Goal: Task Accomplishment & Management: Use online tool/utility

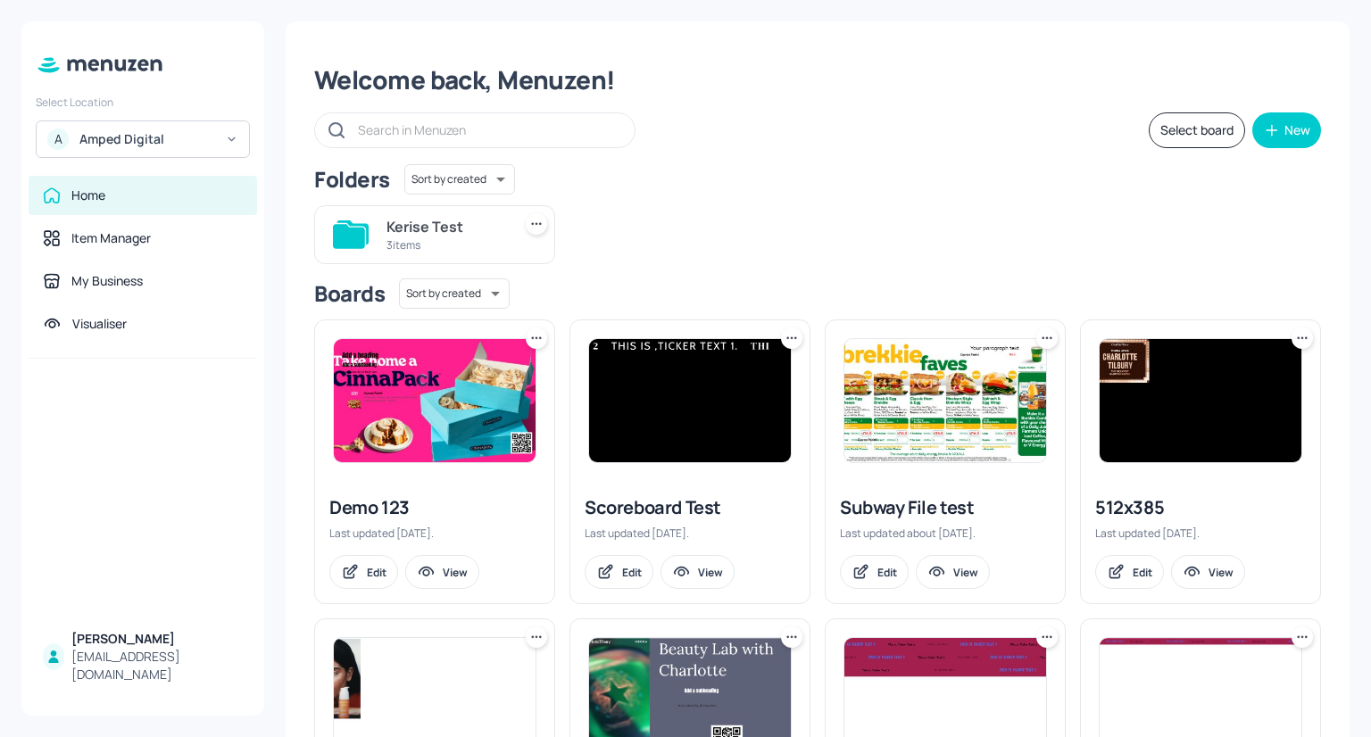
click at [228, 137] on icon at bounding box center [231, 139] width 13 height 12
click at [132, 185] on div "Mecca Brands" at bounding box center [116, 183] width 70 height 11
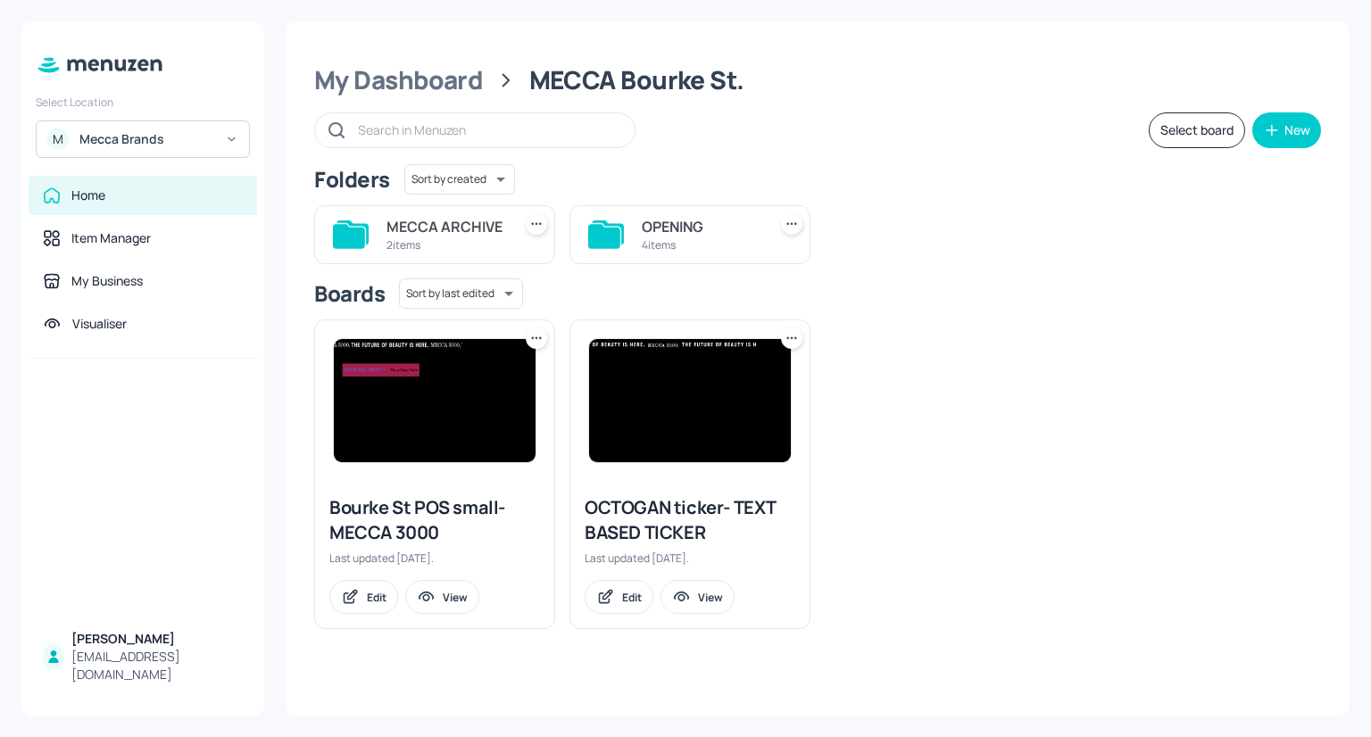
click at [450, 122] on input "text" at bounding box center [487, 130] width 259 height 26
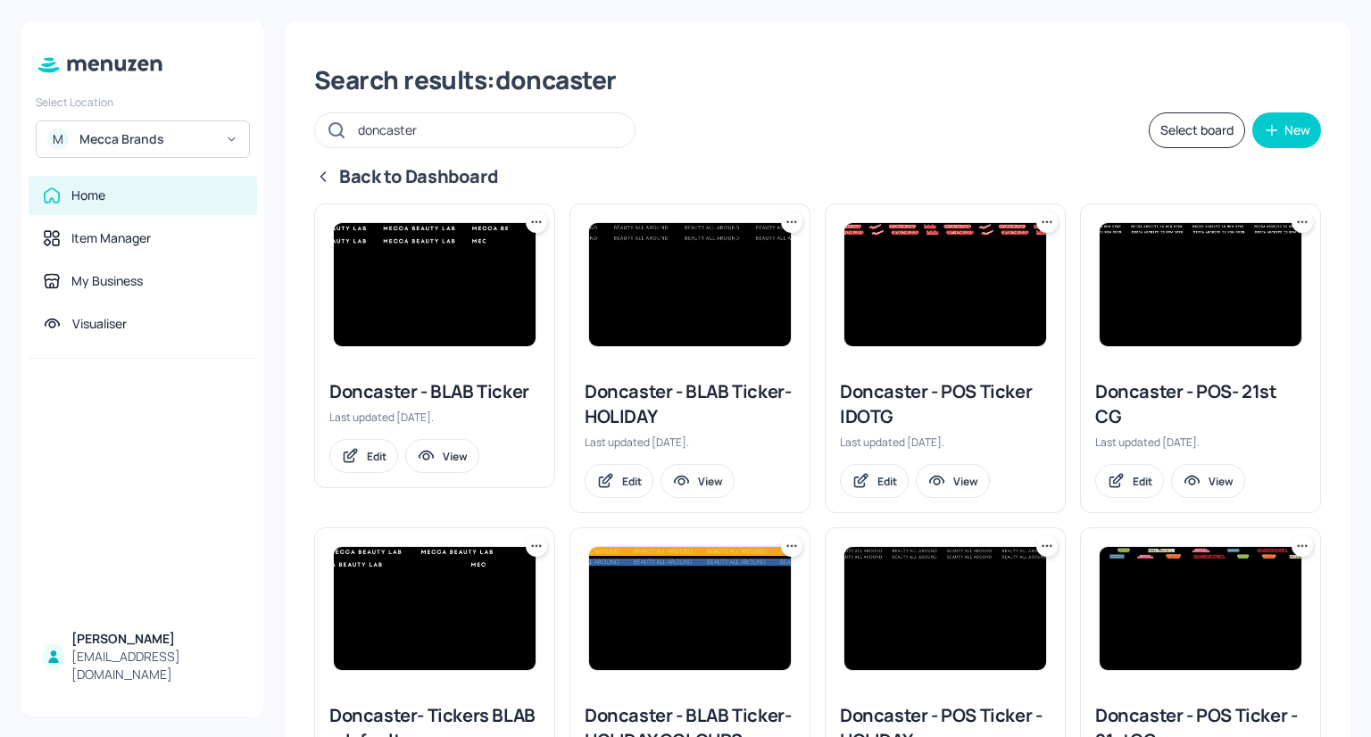
type input "doncaster"
click at [664, 265] on img at bounding box center [690, 284] width 202 height 123
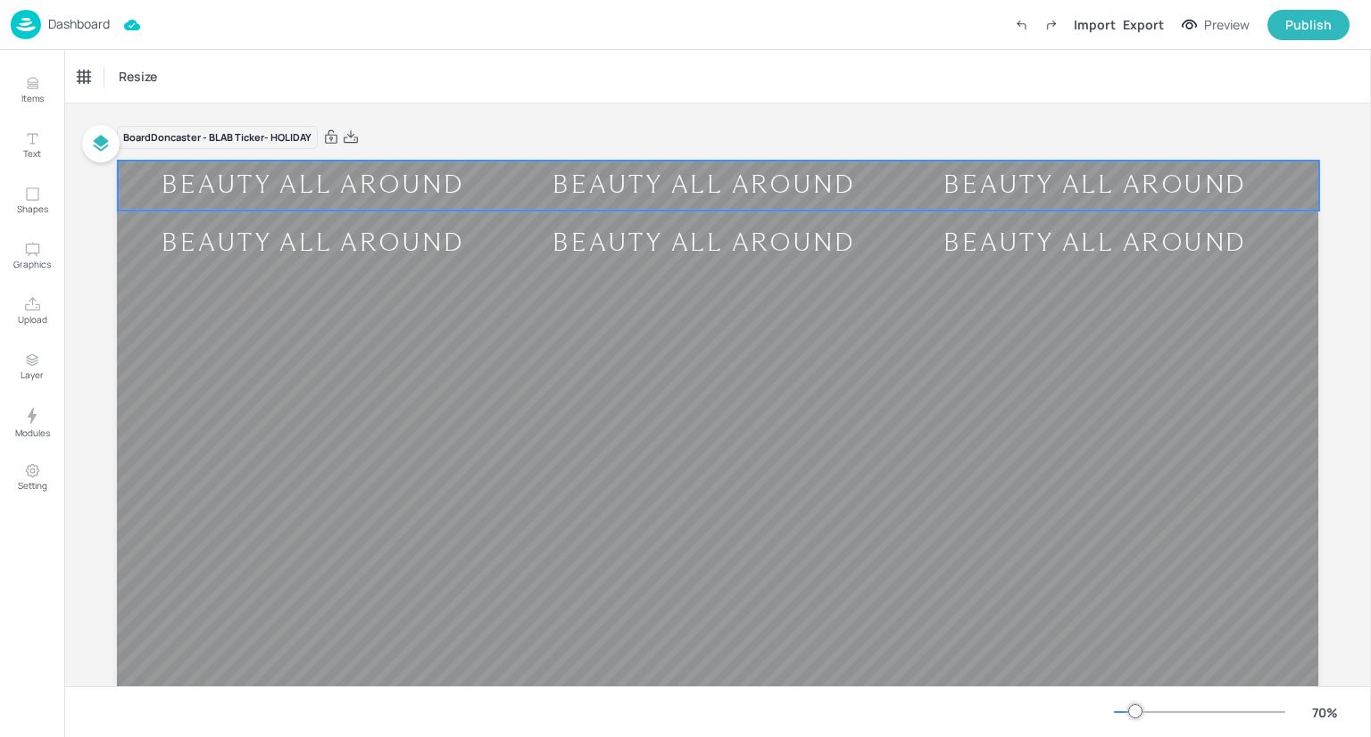
click at [661, 176] on div "BEAUTY ALL AROUND" at bounding box center [704, 186] width 391 height 32
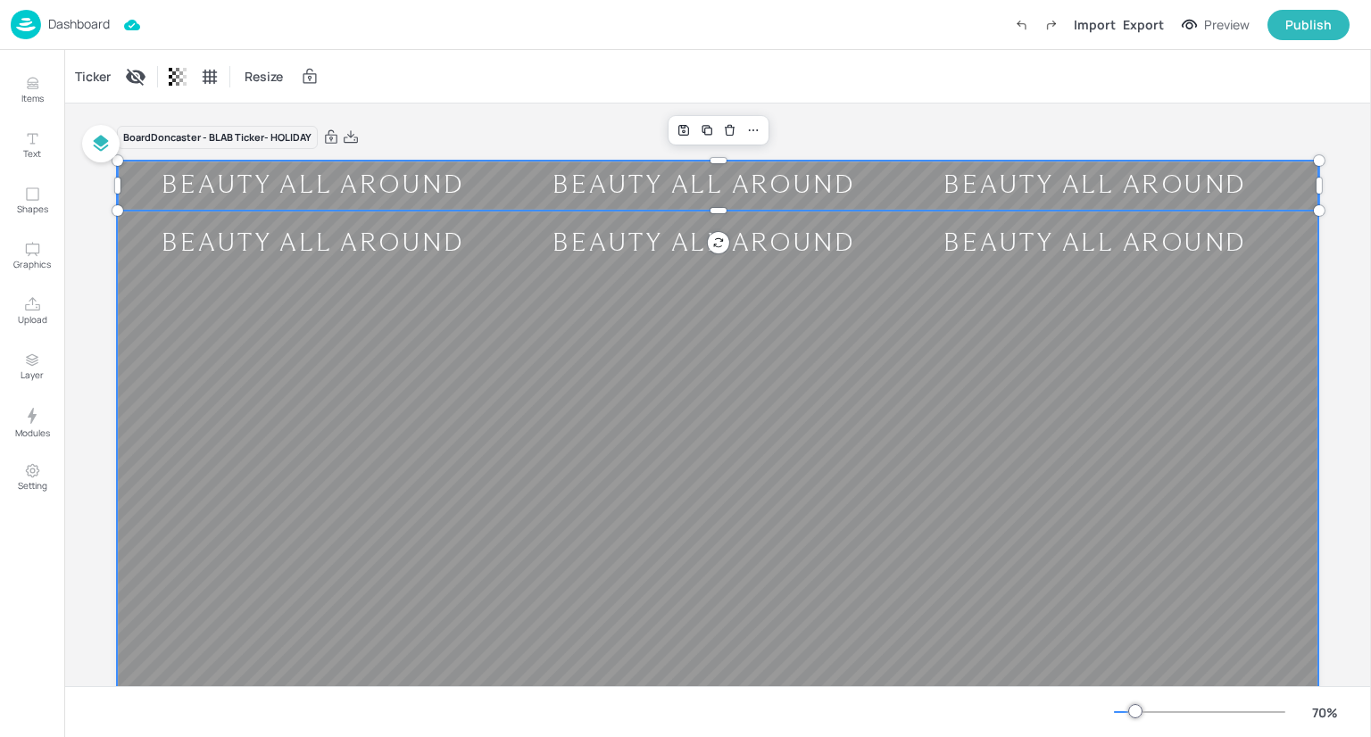
click at [511, 433] on div at bounding box center [718, 499] width 1202 height 676
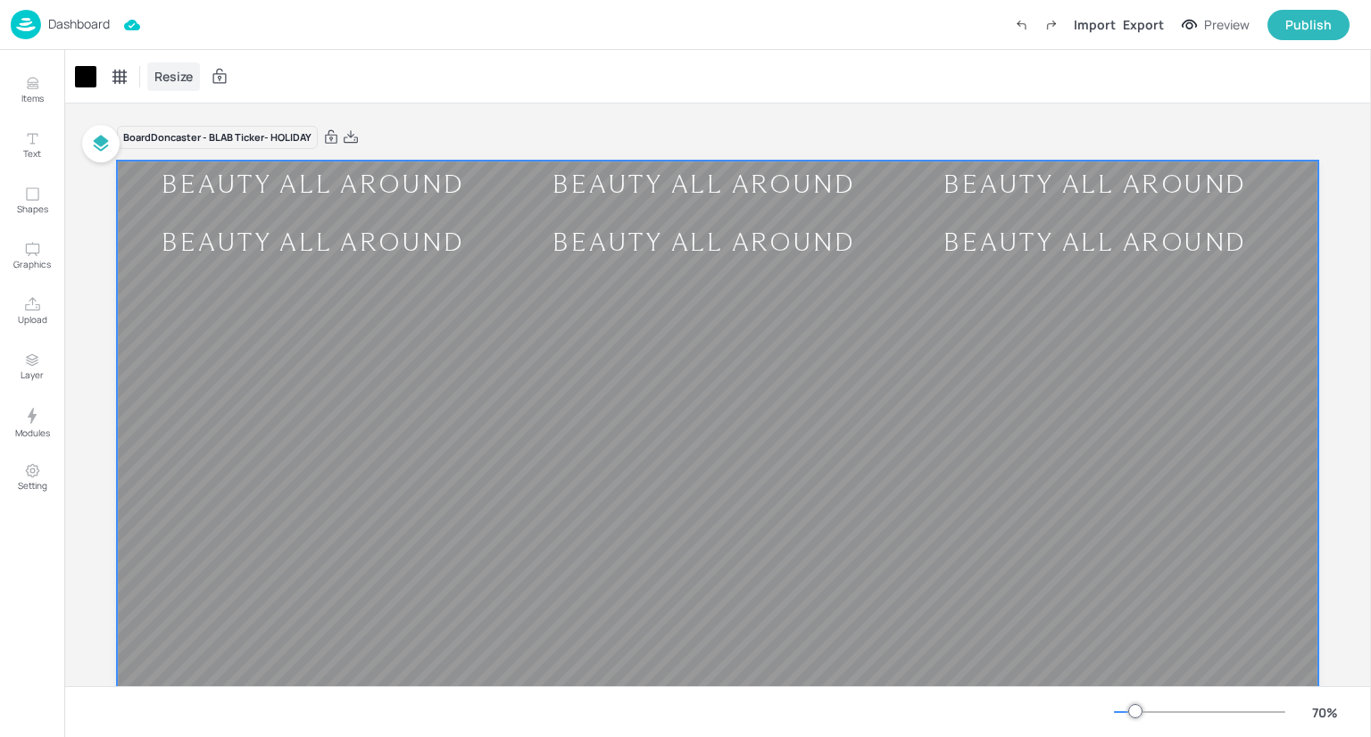
click at [170, 71] on span "Resize" at bounding box center [174, 76] width 46 height 19
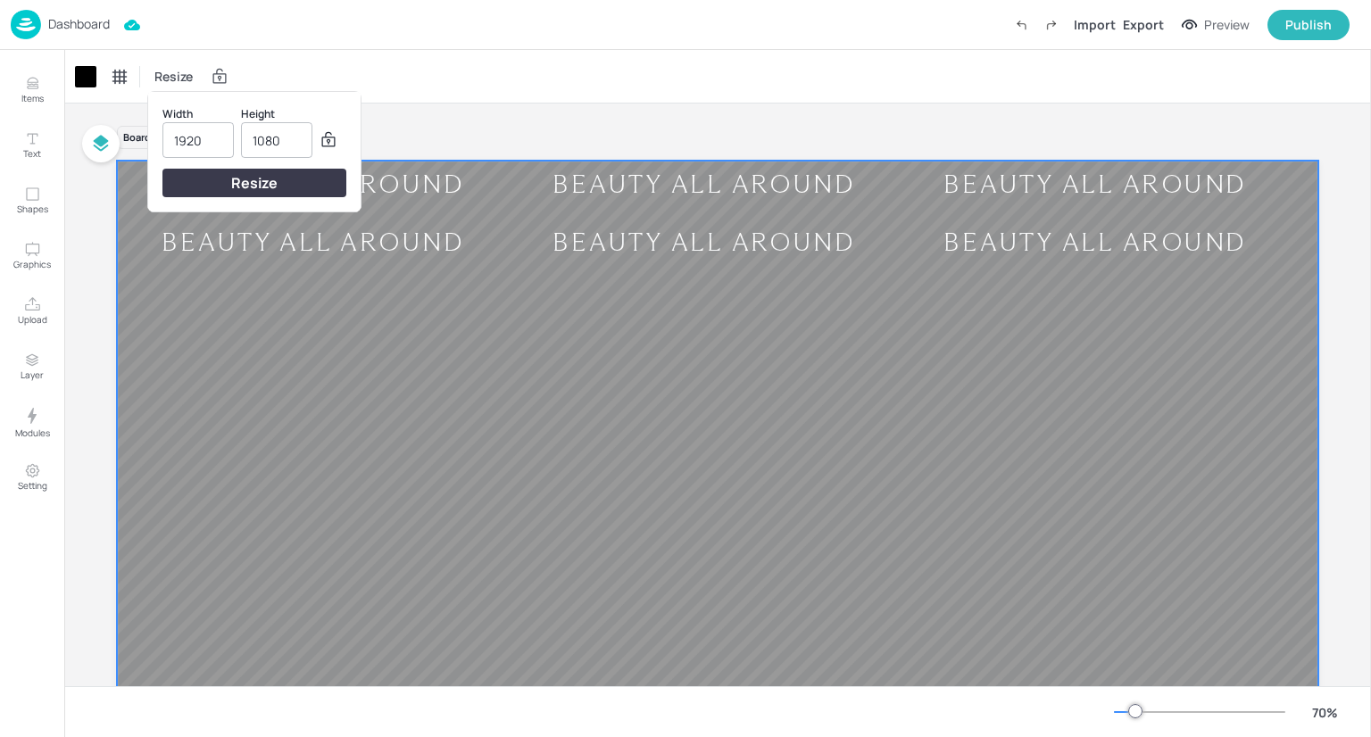
click at [675, 112] on div at bounding box center [685, 368] width 1371 height 737
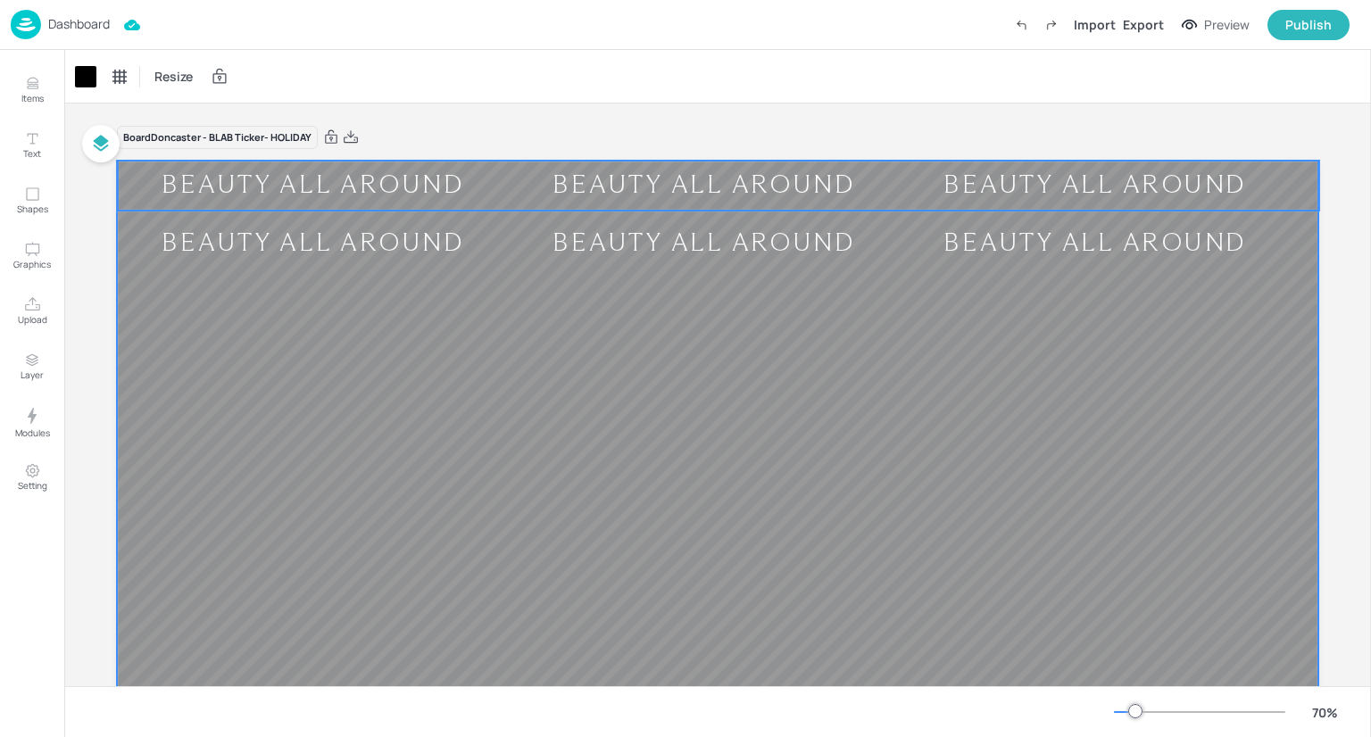
click at [900, 187] on div "BEAUTY ALL AROUND" at bounding box center [1095, 186] width 391 height 32
click at [667, 312] on div at bounding box center [718, 499] width 1202 height 676
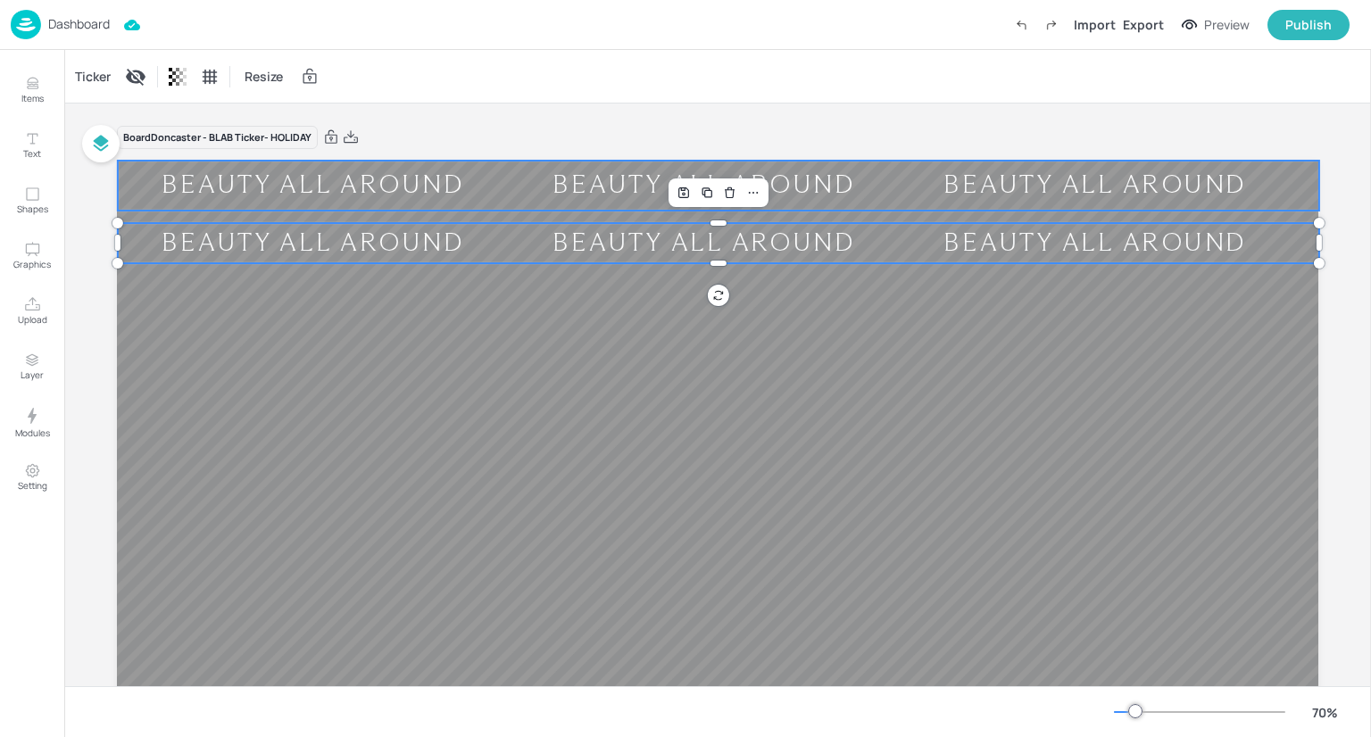
click at [578, 229] on div "BEAUTY ALL AROUND BEAUTY ALL AROUND BEAUTY ALL AROUND BEAUTY ALL AROUND BEAUTY …" at bounding box center [718, 499] width 1202 height 676
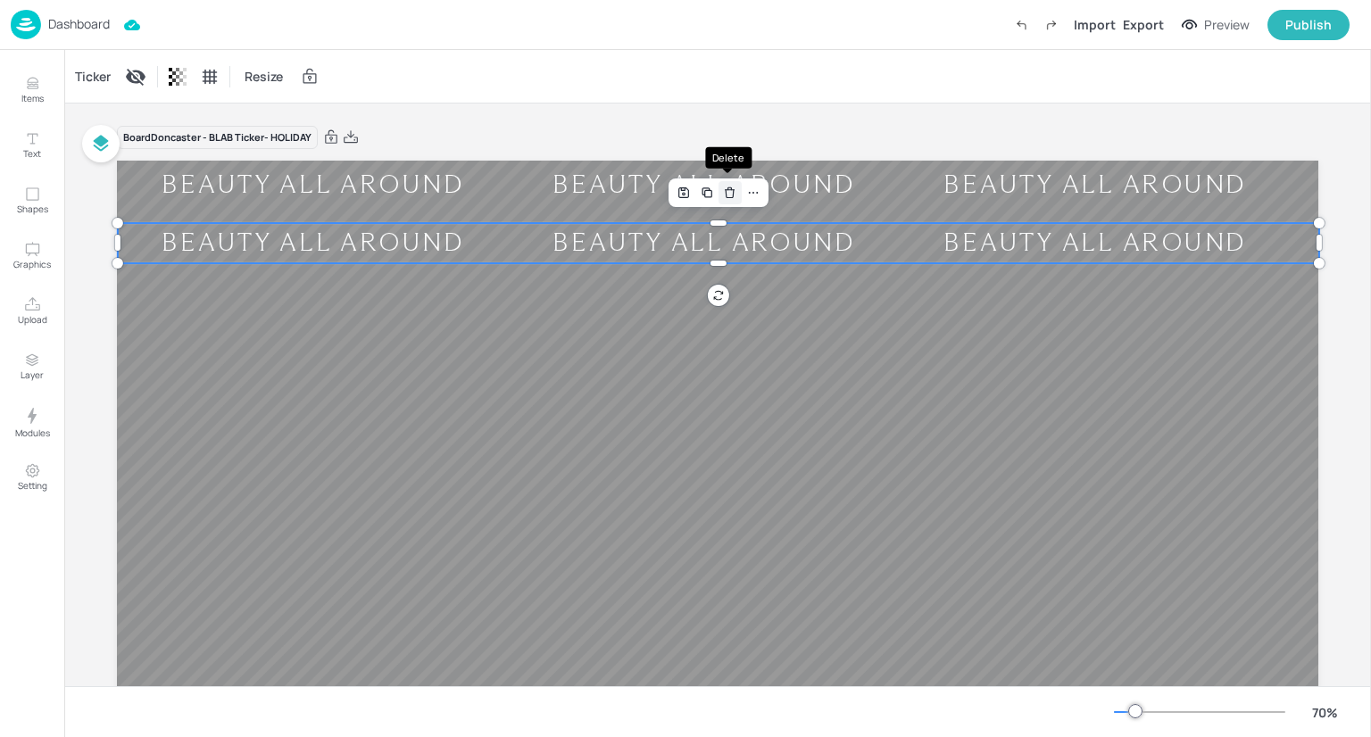
click at [727, 194] on icon "Delete" at bounding box center [729, 193] width 13 height 14
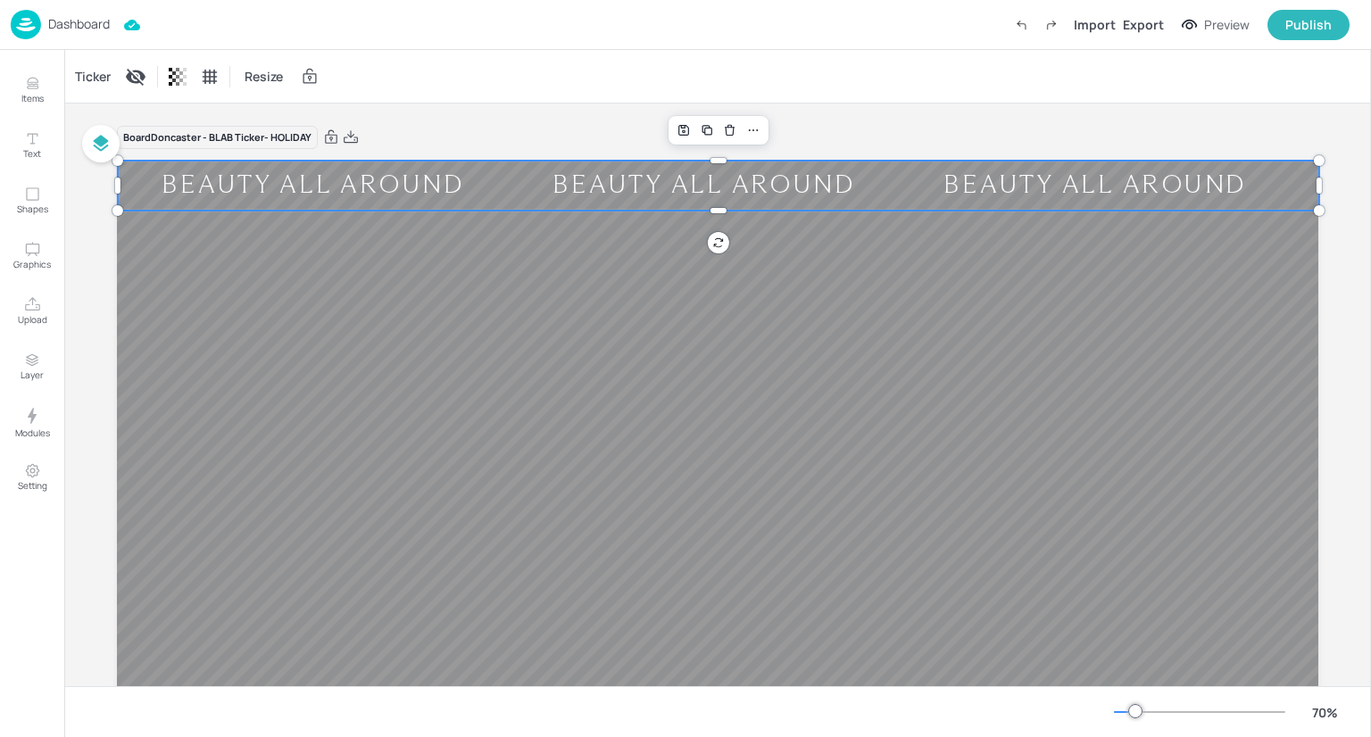
click at [84, 79] on div "Ticker" at bounding box center [92, 76] width 43 height 29
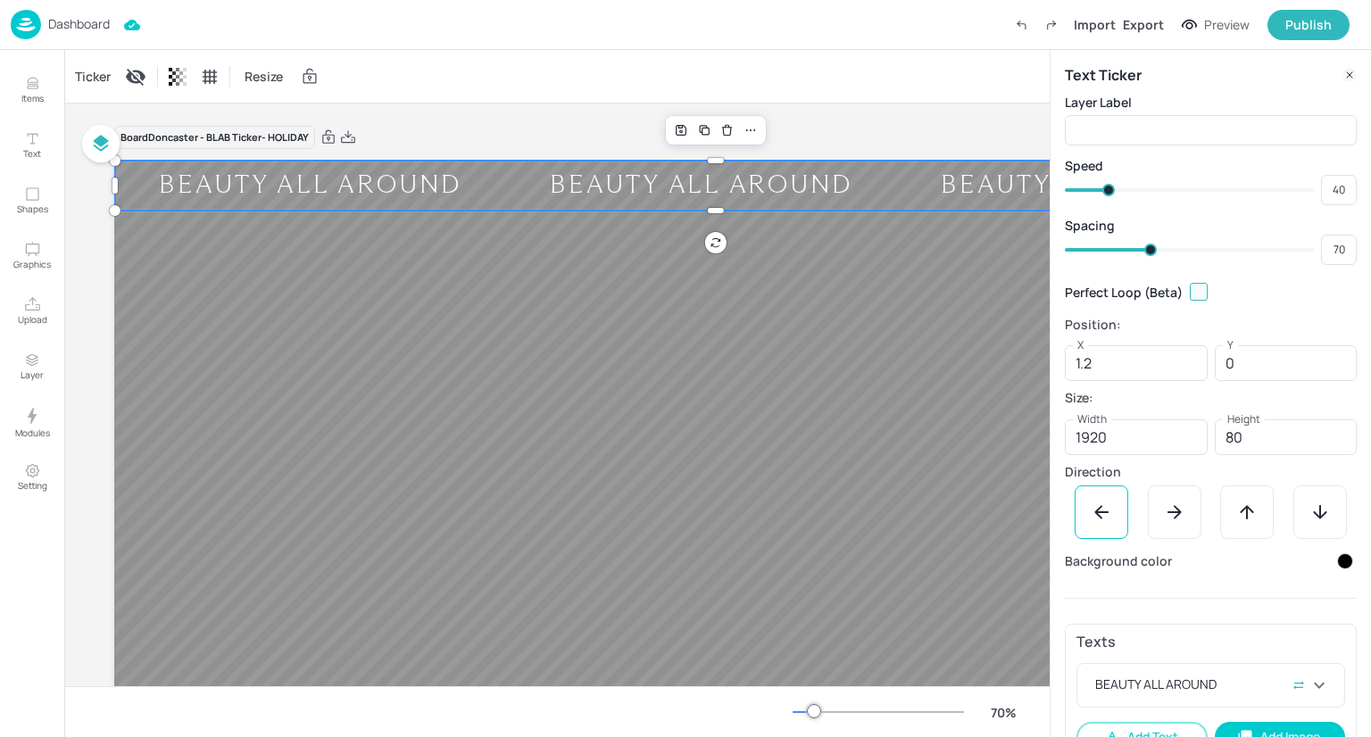
click at [1202, 291] on input "checkbox" at bounding box center [1199, 292] width 32 height 32
checkbox input "true"
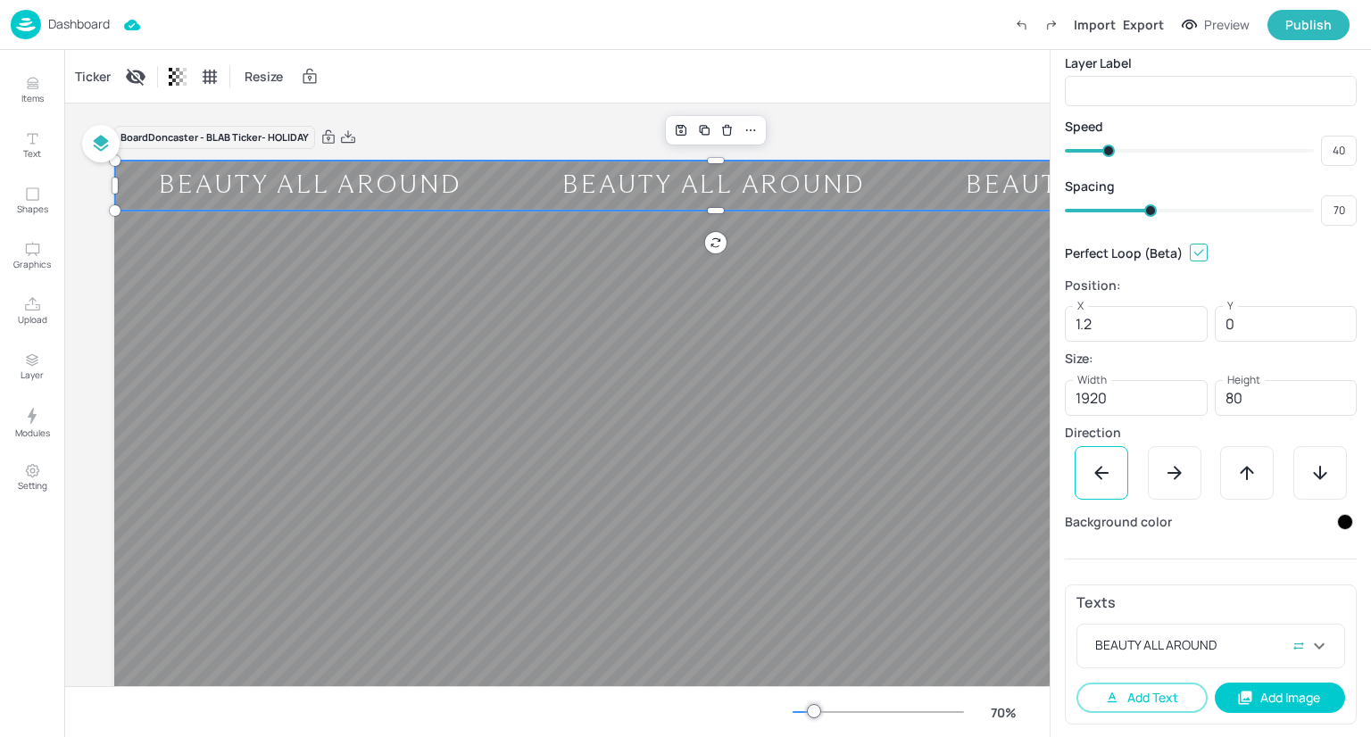
scroll to position [38, 0]
click at [1290, 35] on button "Publish" at bounding box center [1309, 25] width 82 height 30
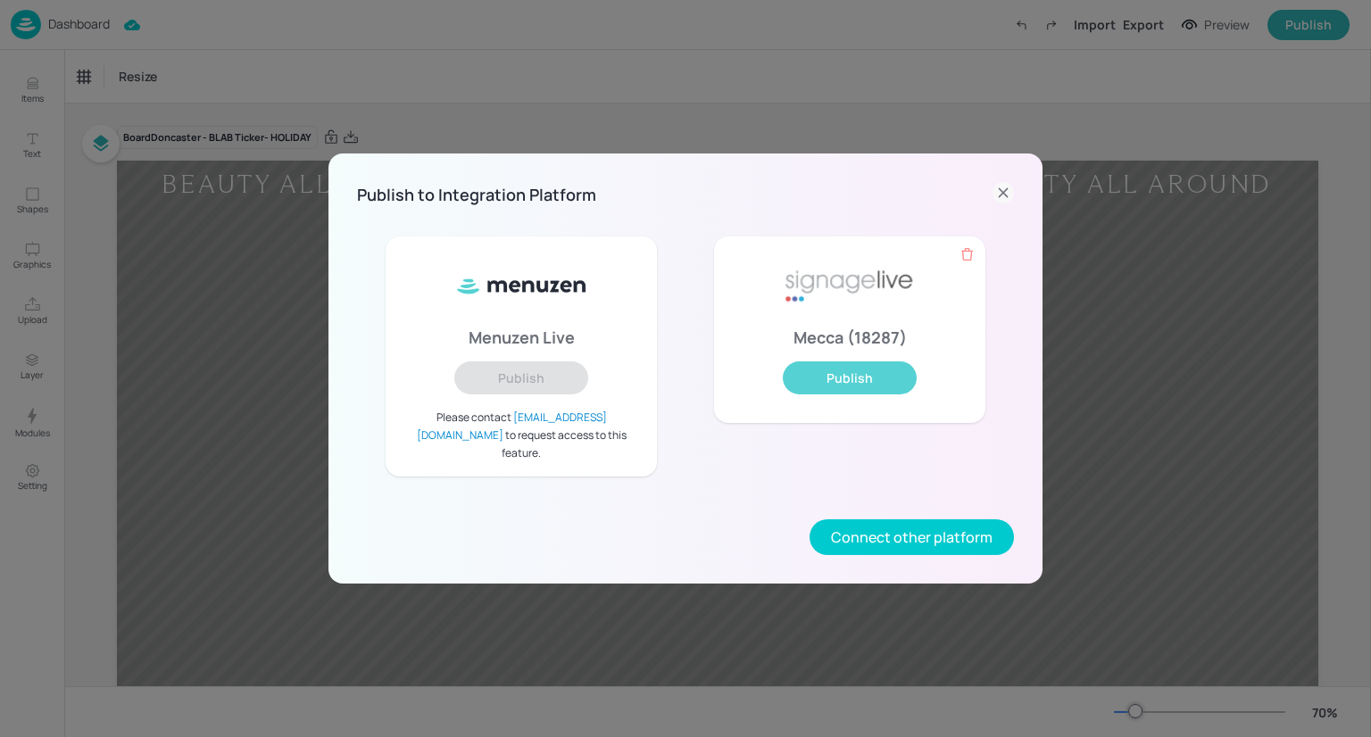
click at [833, 394] on button "Publish" at bounding box center [850, 378] width 134 height 33
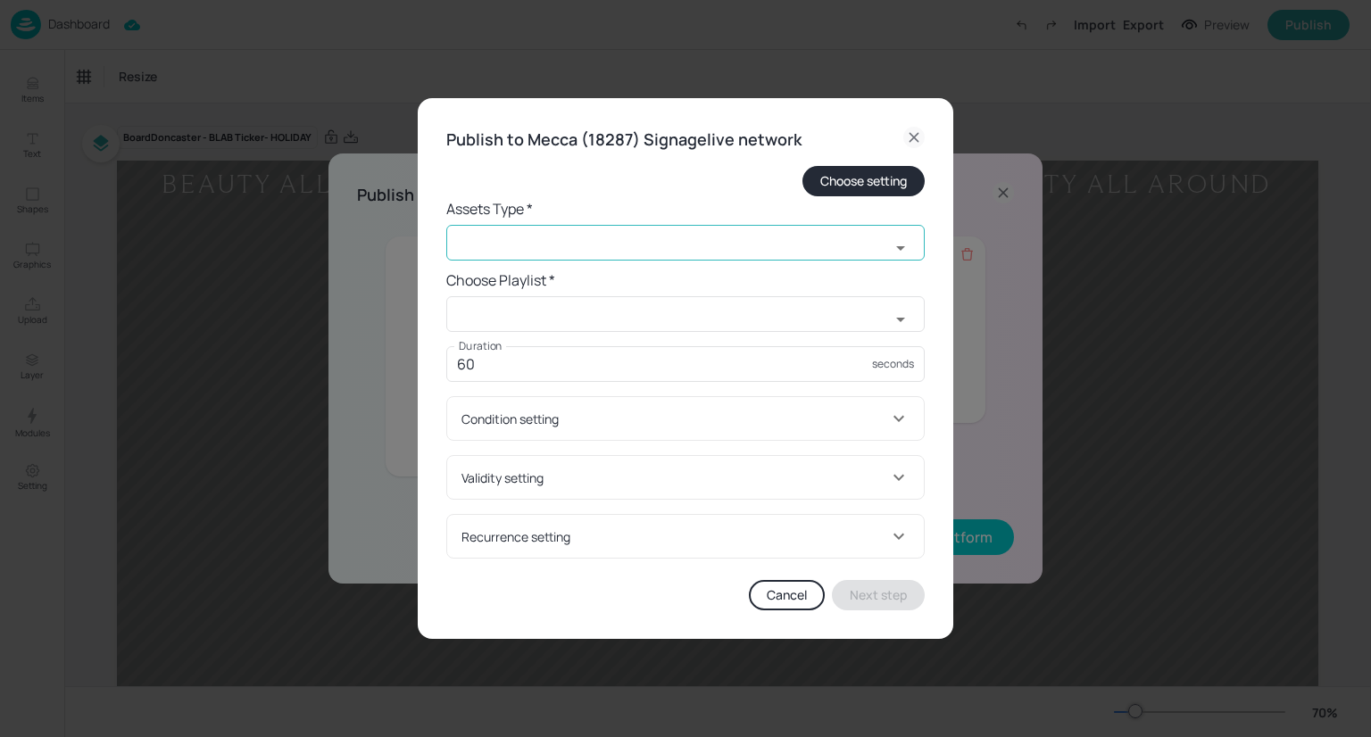
click at [902, 249] on icon "Open" at bounding box center [900, 248] width 9 height 4
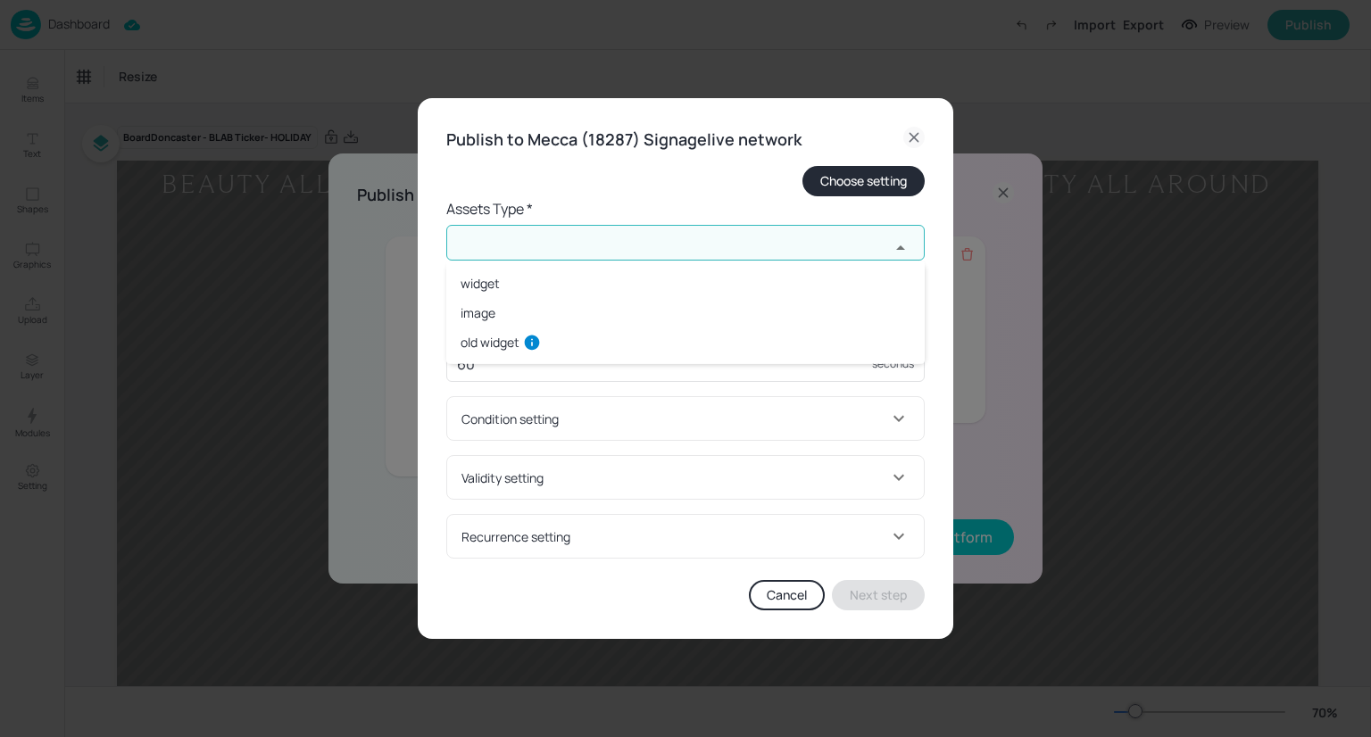
click at [800, 290] on li "widget" at bounding box center [685, 283] width 478 height 29
type input "widget"
click at [799, 315] on input "text" at bounding box center [668, 314] width 444 height 36
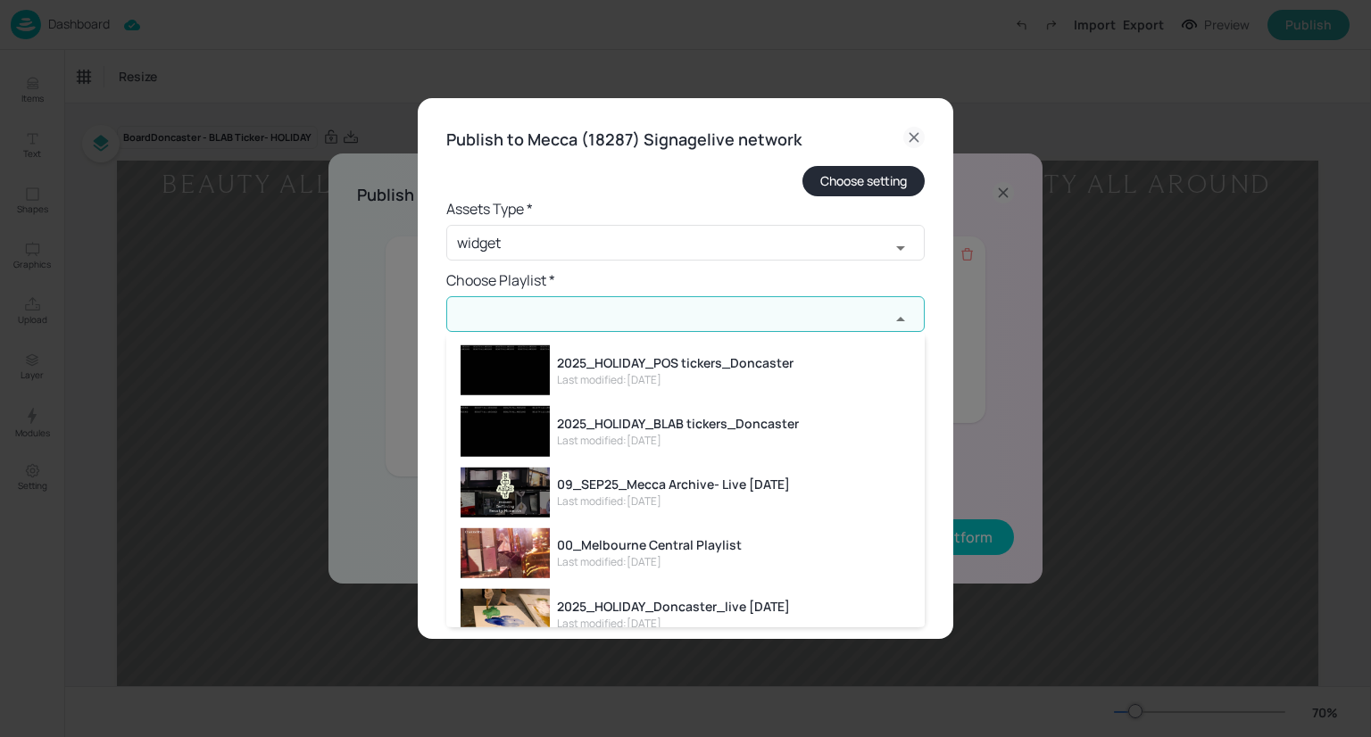
click at [776, 435] on div "Last modified: 2 days ago" at bounding box center [678, 441] width 242 height 16
type input "2025_HOLIDAY_BLAB tickers_Doncaster"
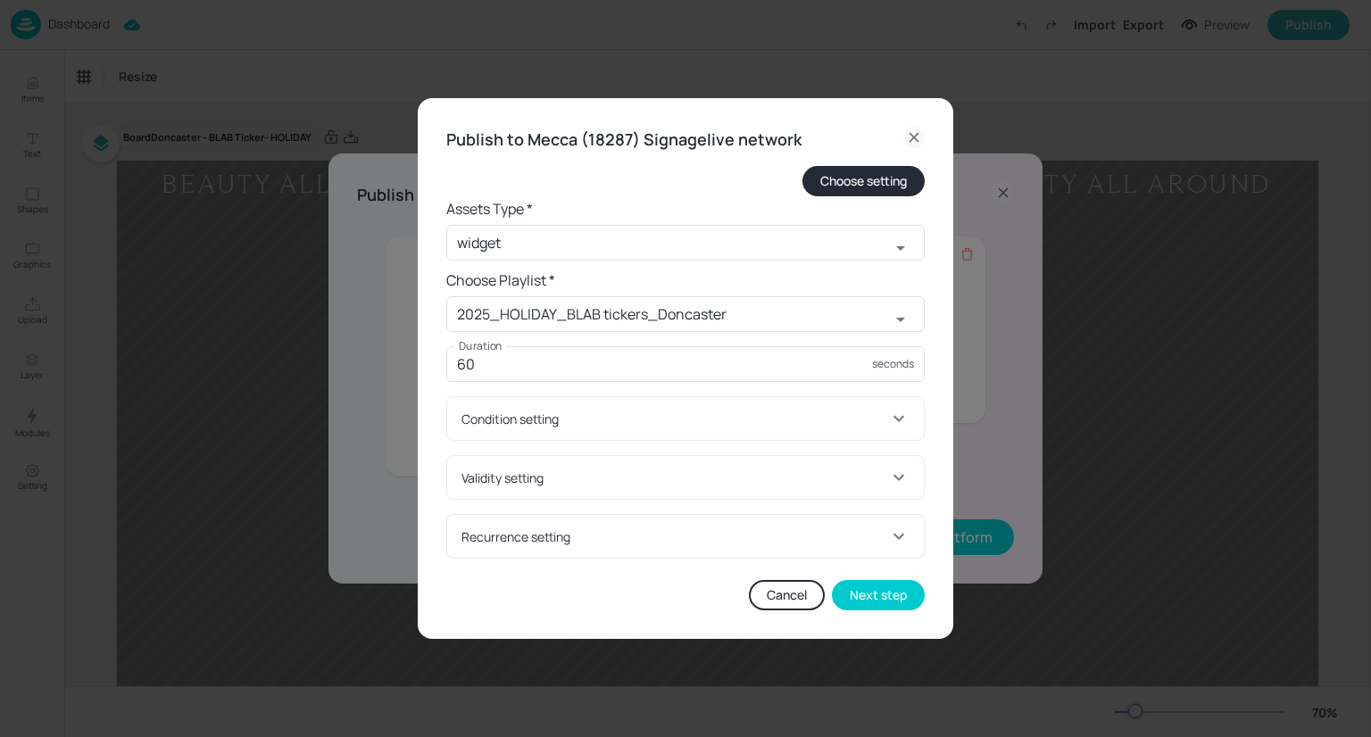
click at [703, 423] on div "Condition setting" at bounding box center [674, 419] width 427 height 19
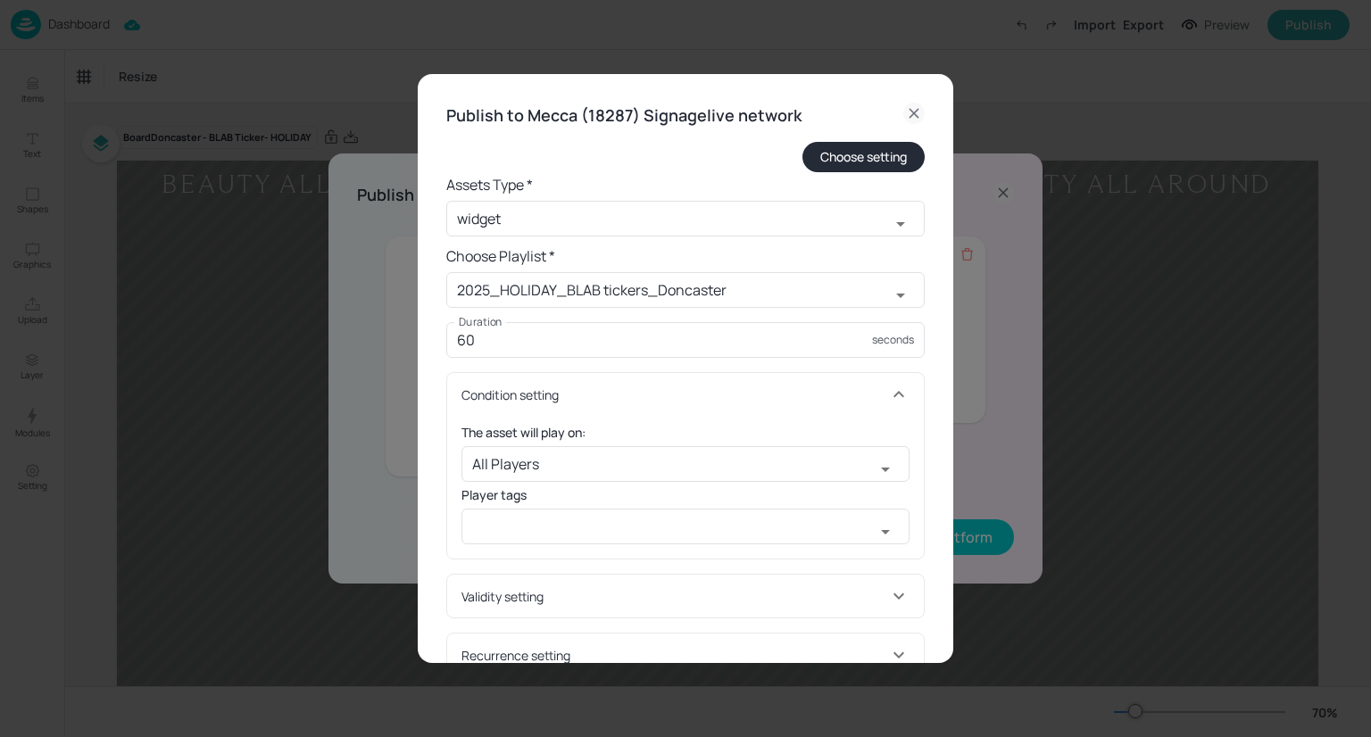
click at [709, 402] on div "Condition setting" at bounding box center [674, 395] width 427 height 19
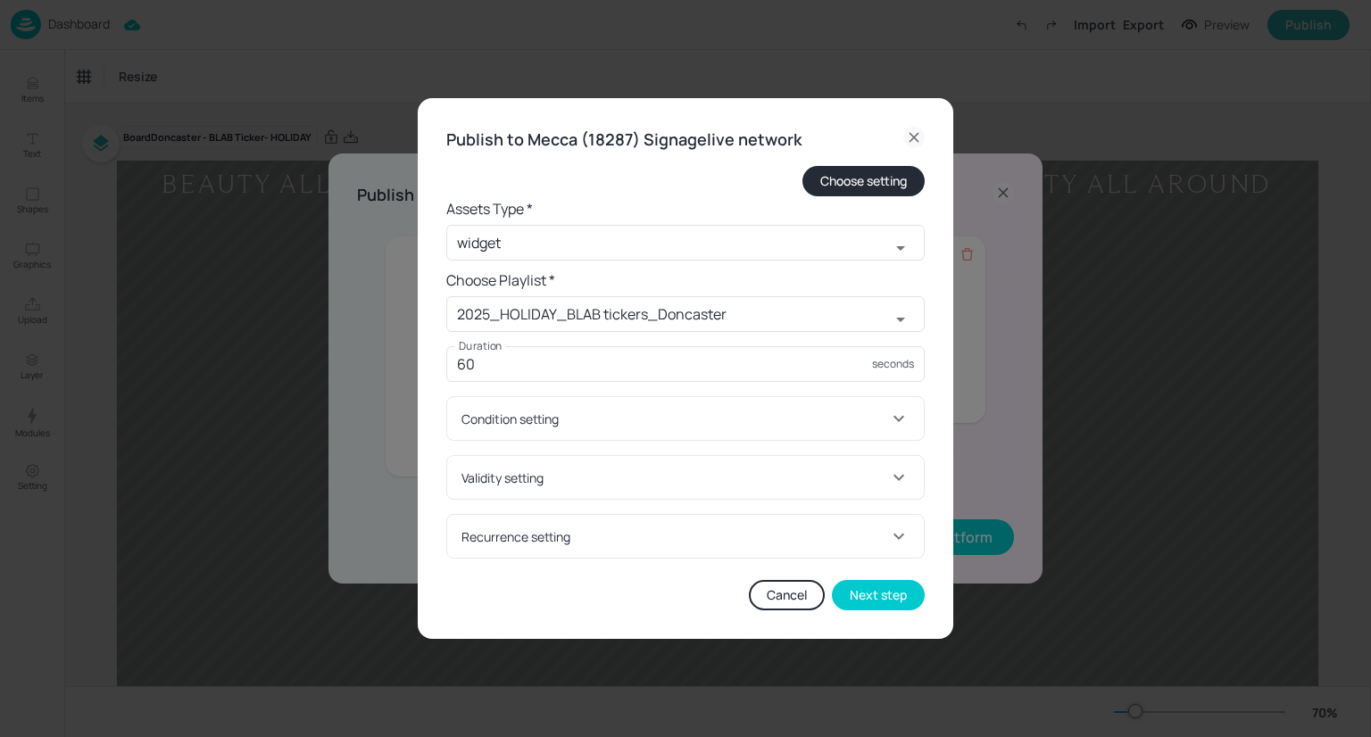
click at [709, 402] on div "Condition setting" at bounding box center [685, 418] width 477 height 43
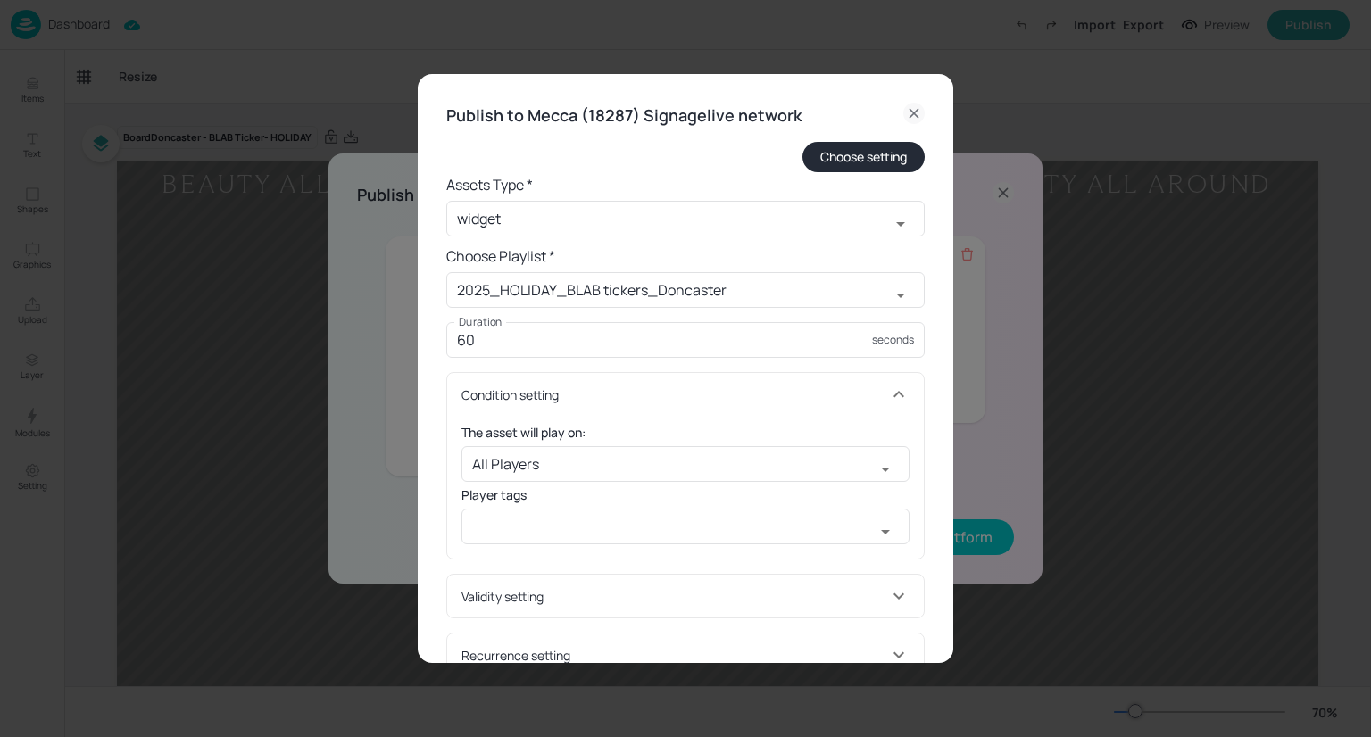
click at [709, 401] on div "Condition setting" at bounding box center [674, 395] width 427 height 19
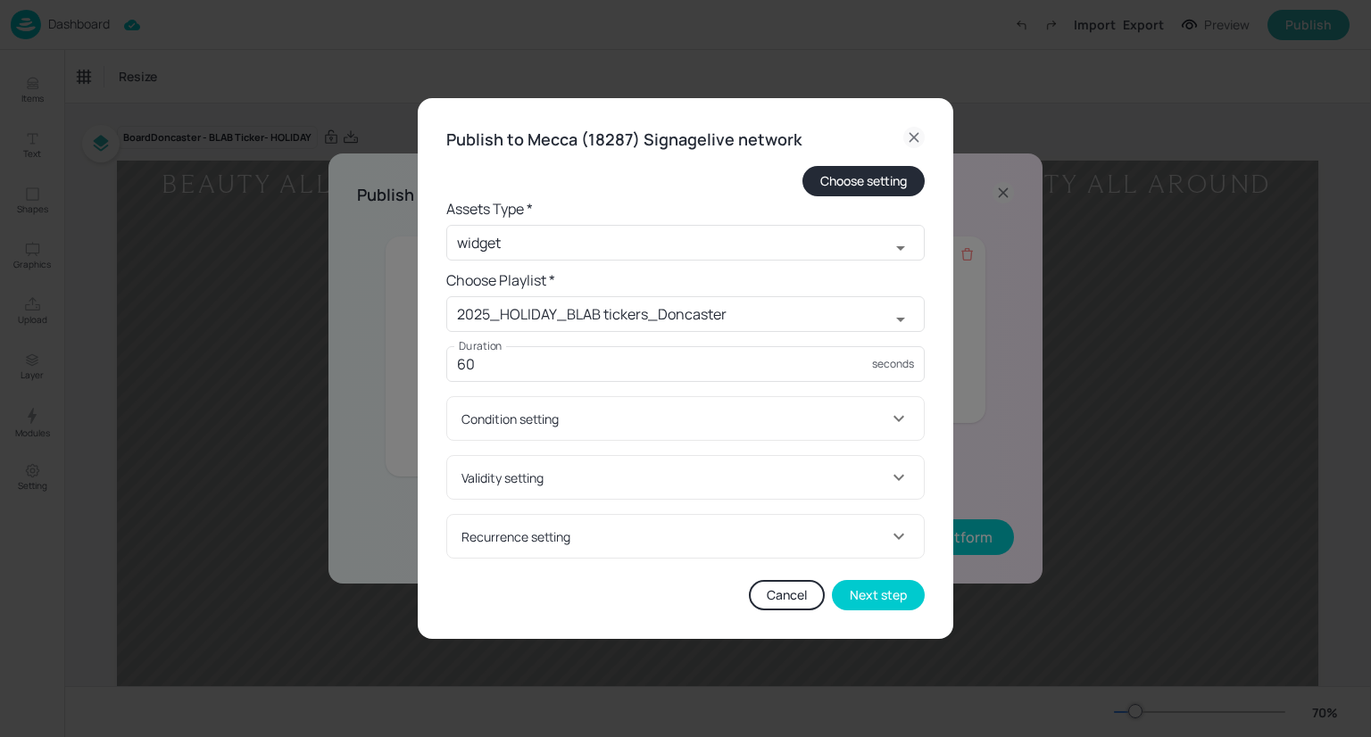
click at [656, 485] on div "Validity setting" at bounding box center [674, 478] width 427 height 19
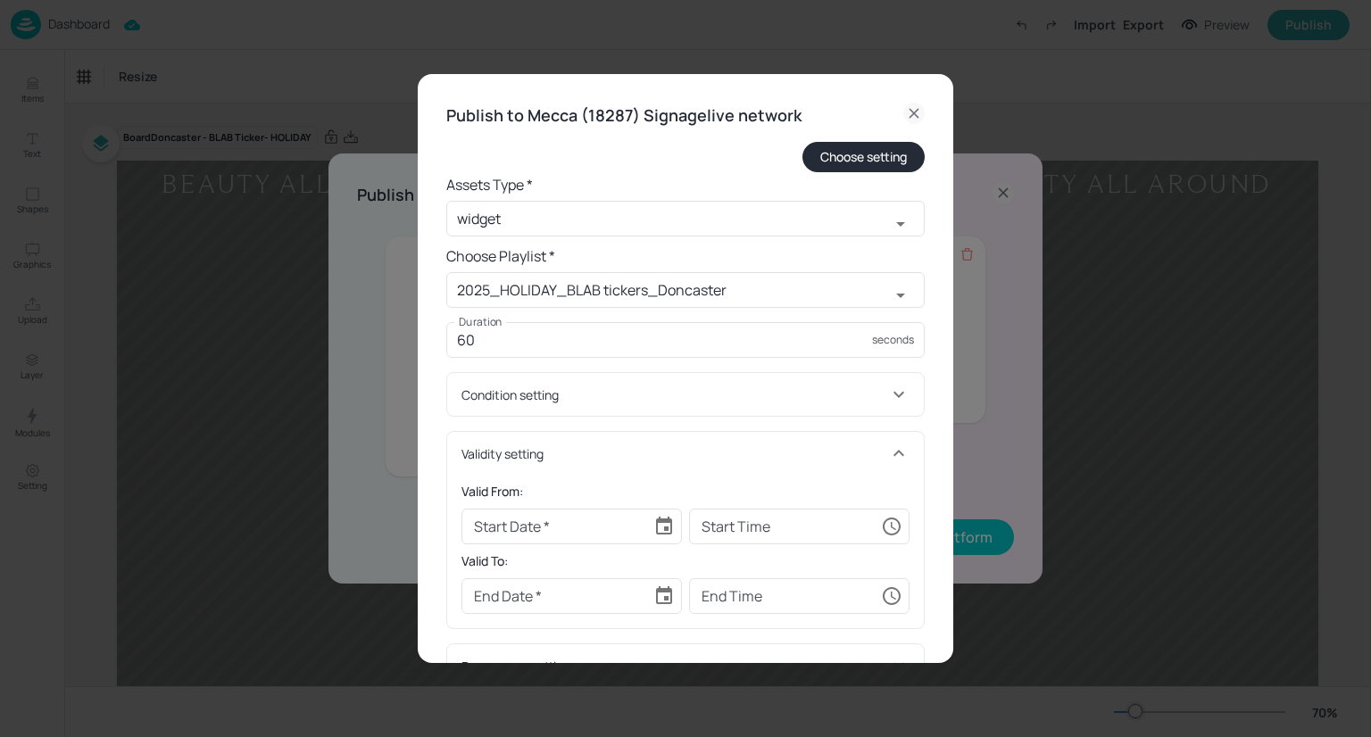
click at [659, 465] on div "Validity setting" at bounding box center [685, 453] width 477 height 43
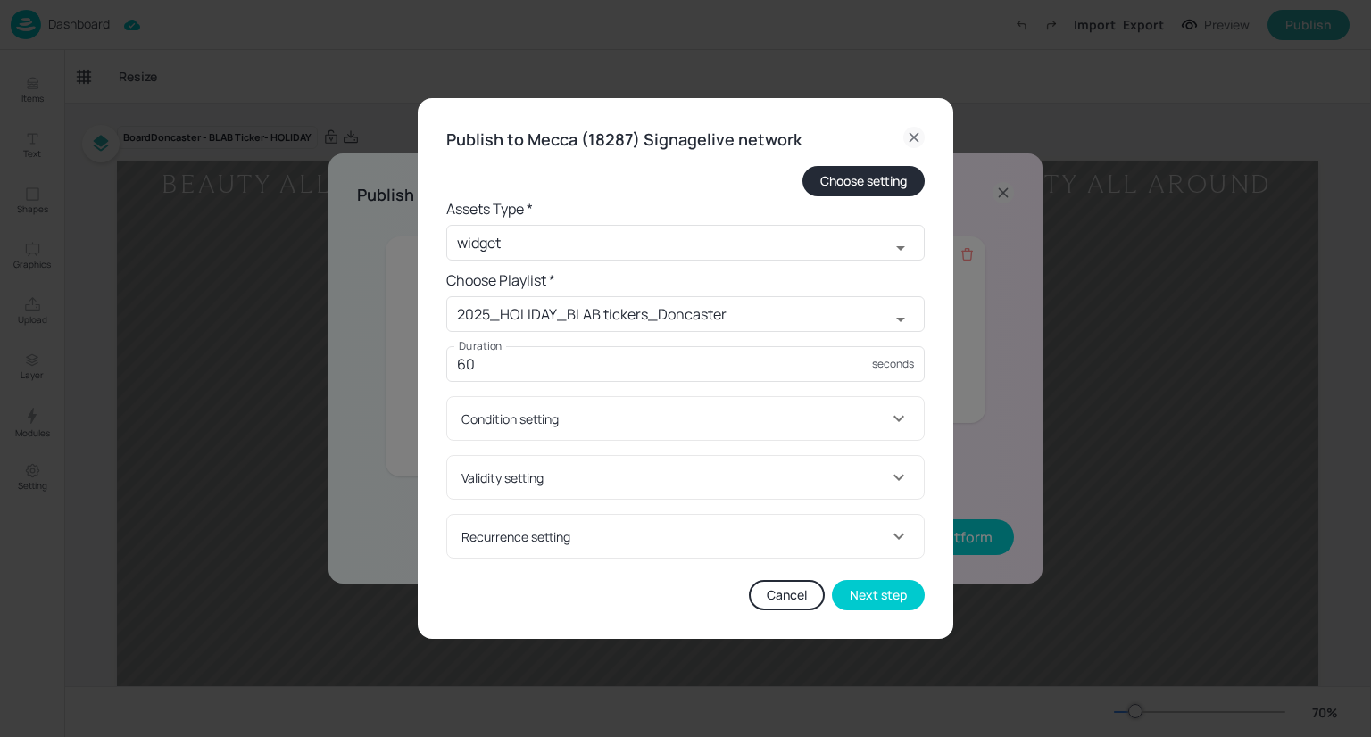
click at [592, 433] on div "Condition setting" at bounding box center [685, 418] width 477 height 43
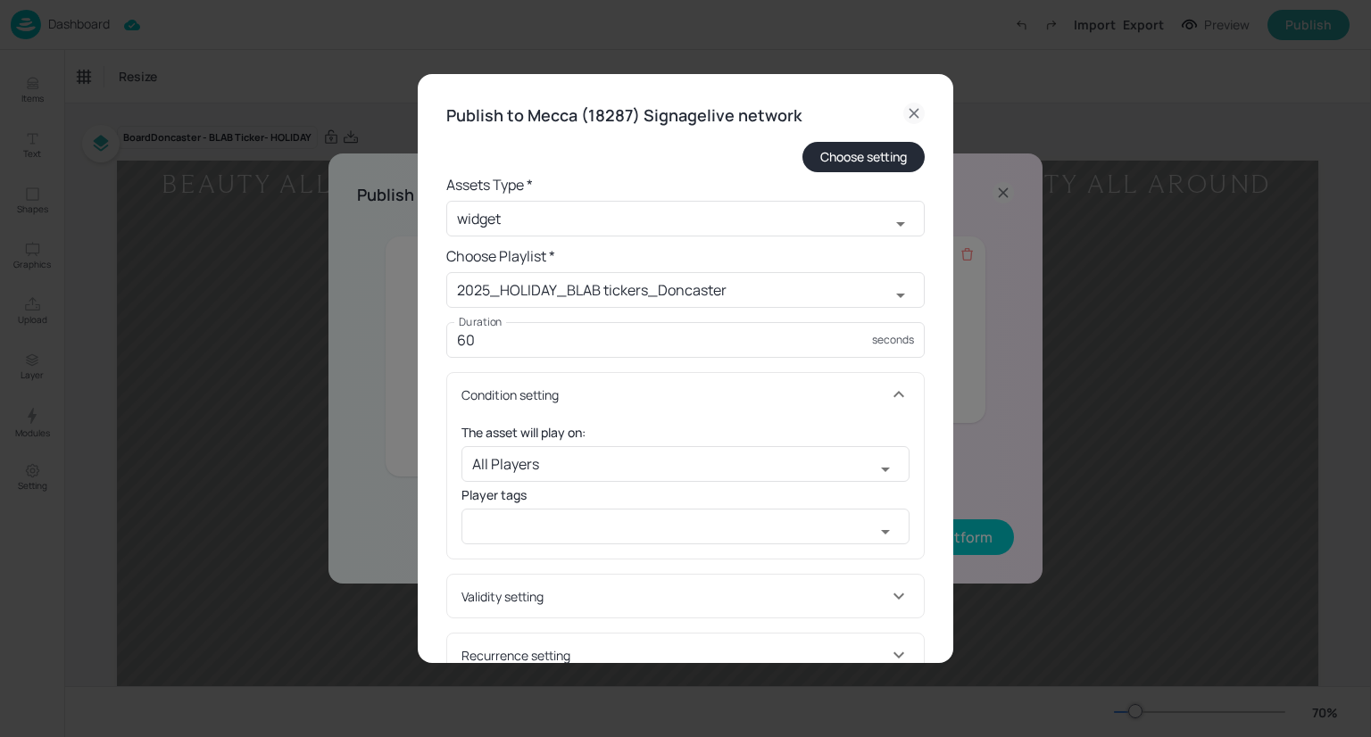
click at [611, 391] on div "Condition setting" at bounding box center [674, 395] width 427 height 19
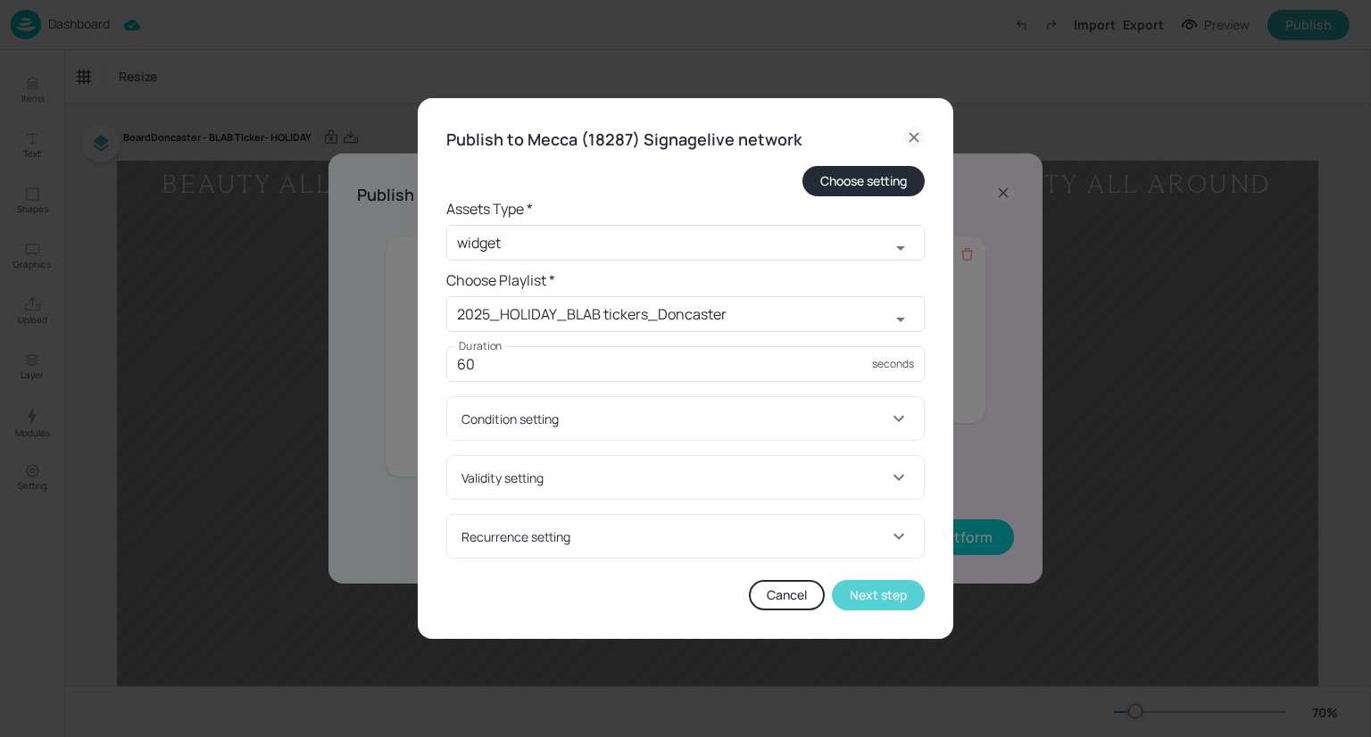
click at [868, 595] on button "Next step" at bounding box center [878, 595] width 93 height 30
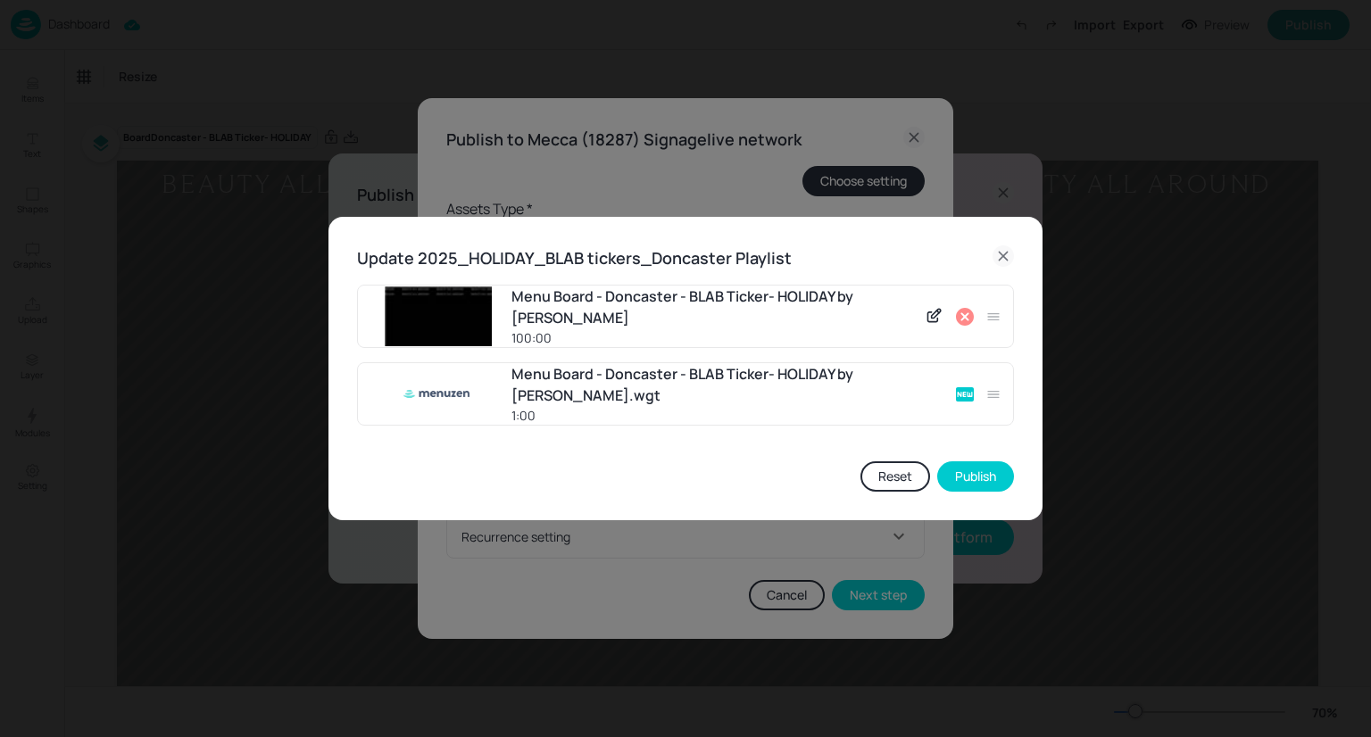
click at [975, 320] on icon at bounding box center [964, 316] width 21 height 21
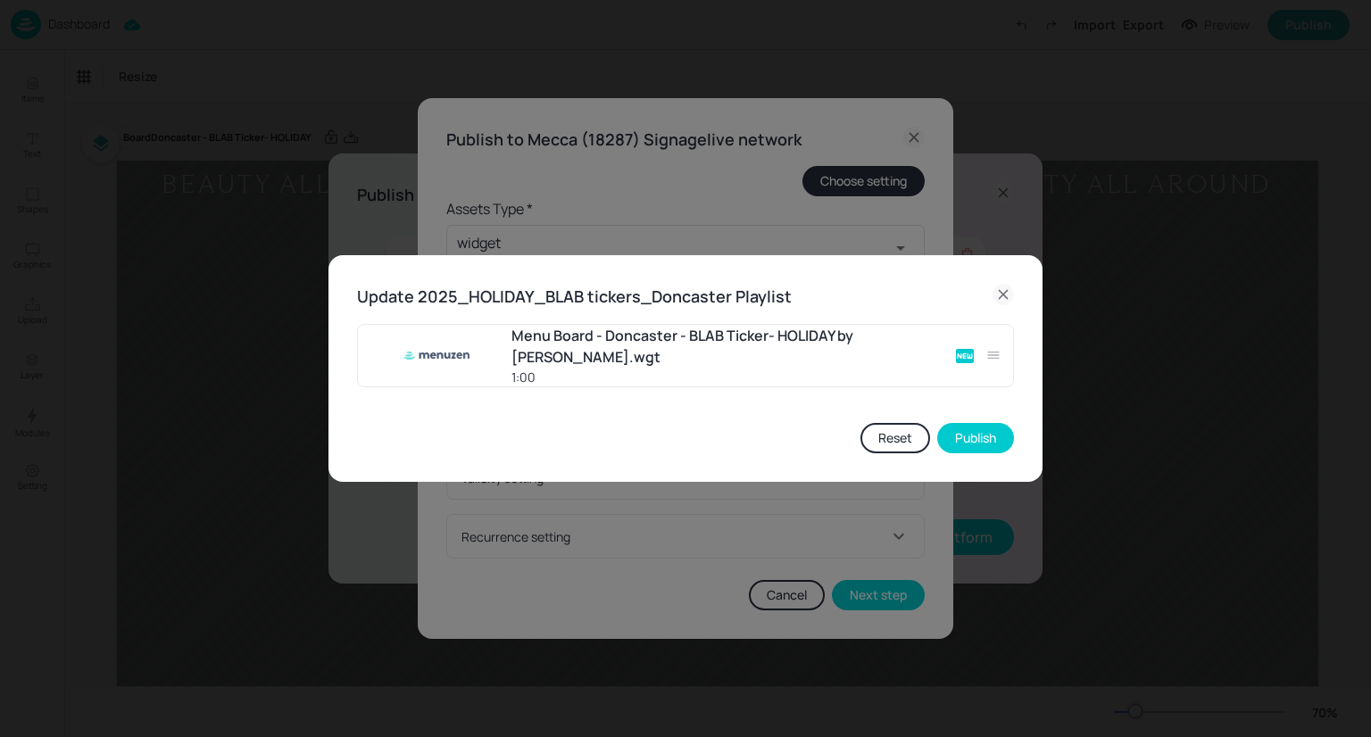
click at [903, 438] on button "Reset" at bounding box center [896, 438] width 70 height 30
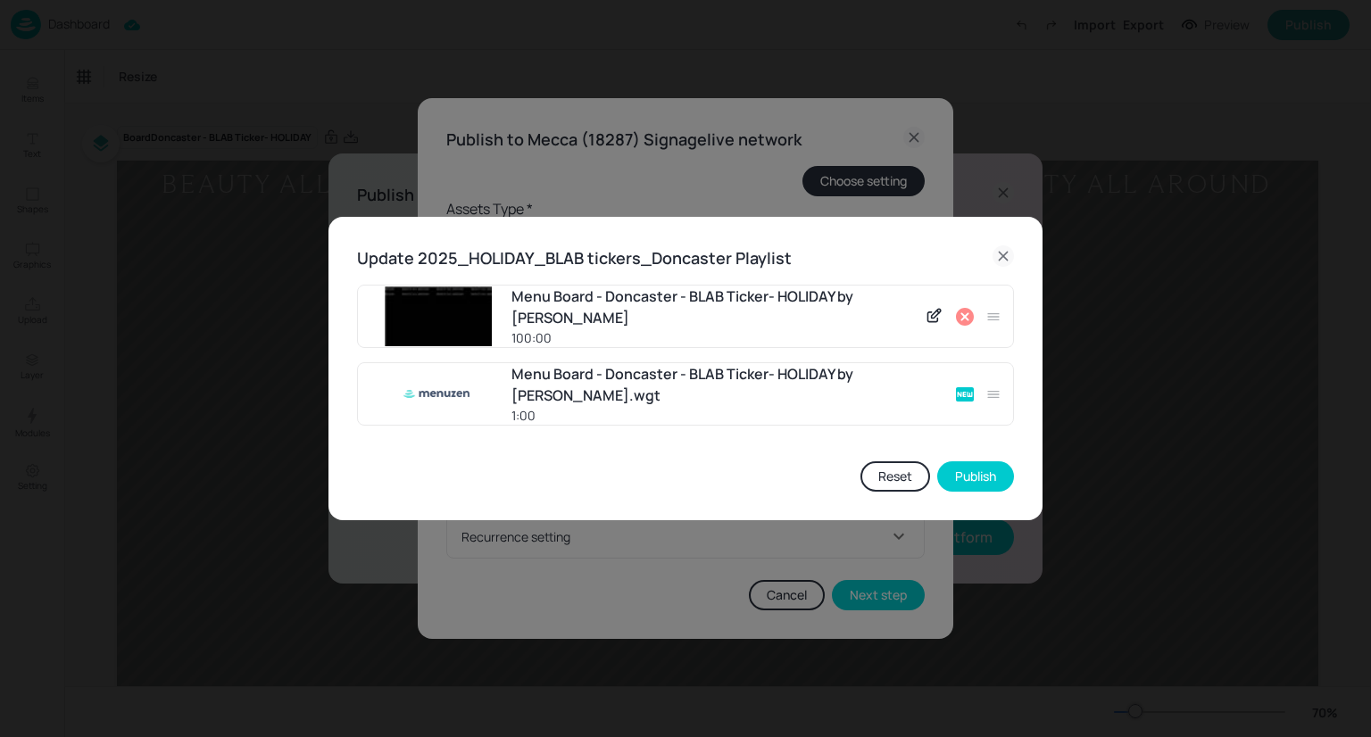
click at [1007, 256] on icon at bounding box center [1003, 255] width 21 height 21
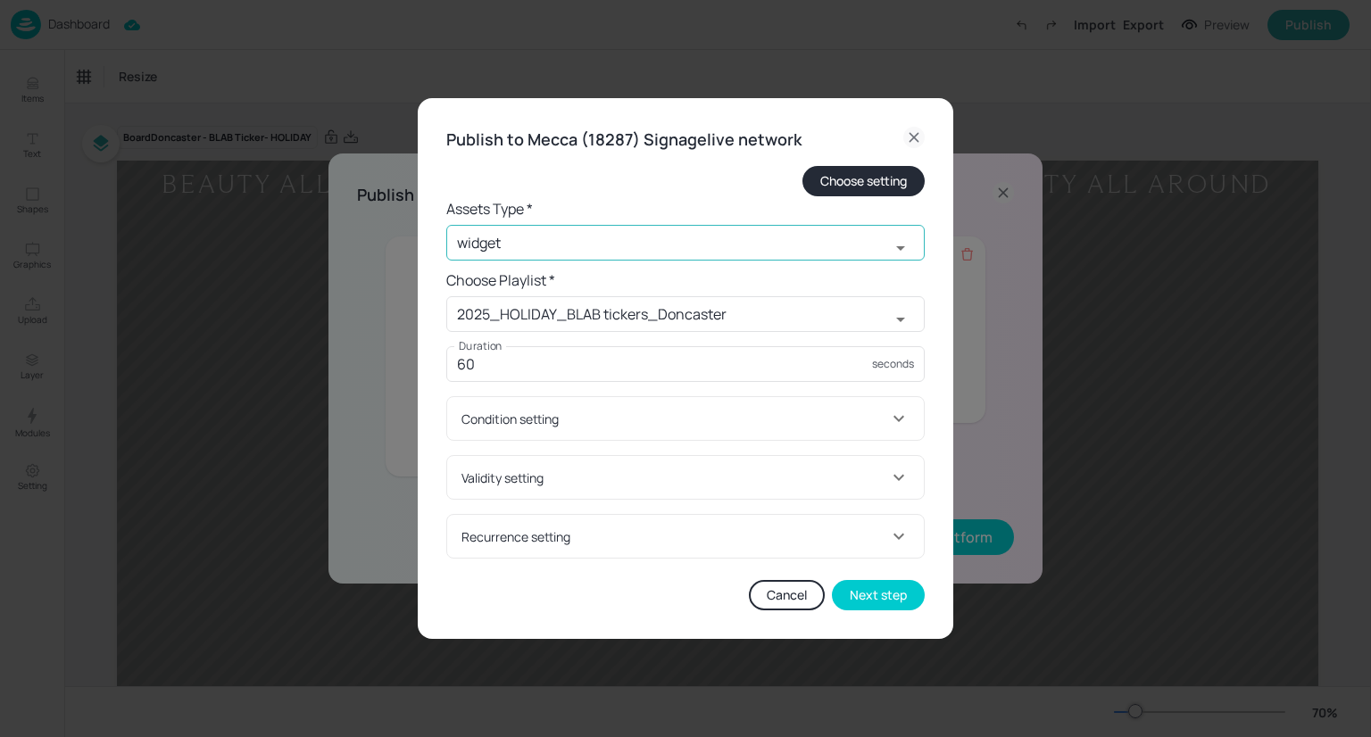
click at [746, 249] on input "widget" at bounding box center [668, 243] width 444 height 36
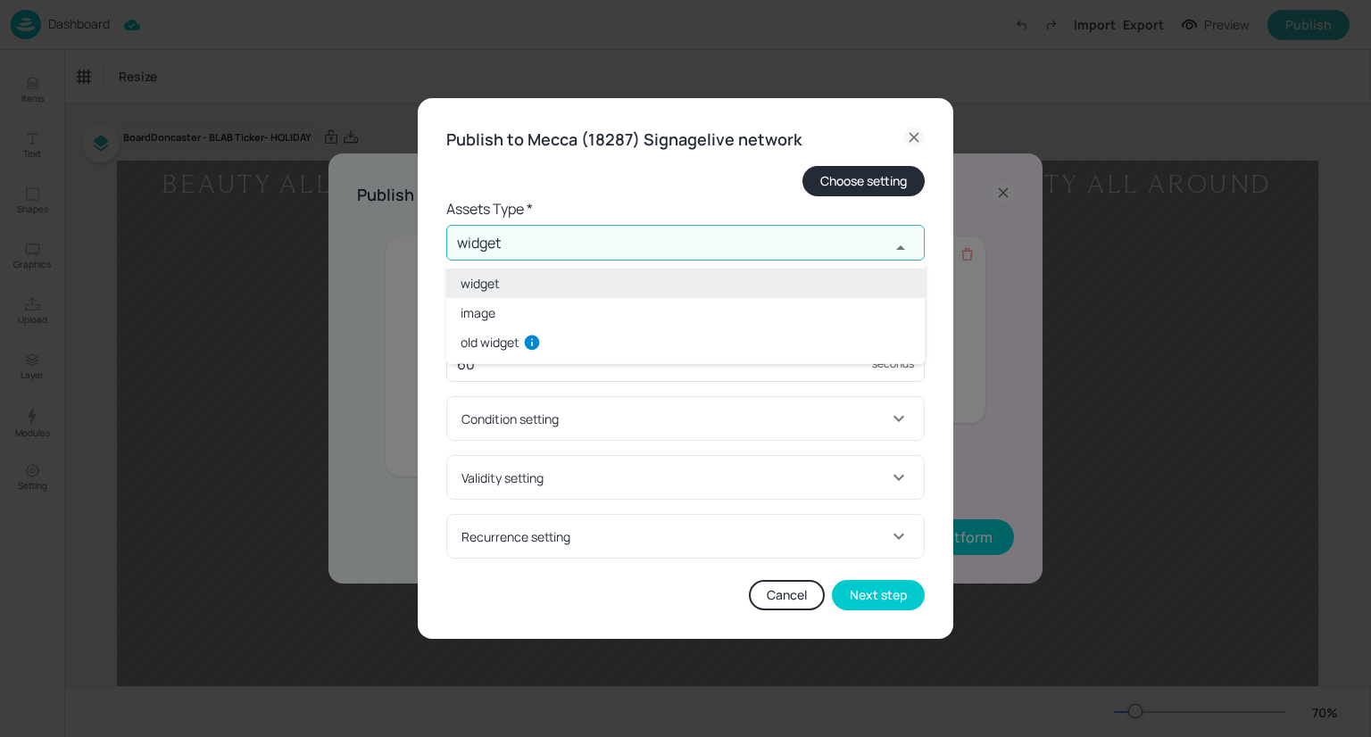
click at [707, 333] on li "old widget" at bounding box center [685, 342] width 478 height 29
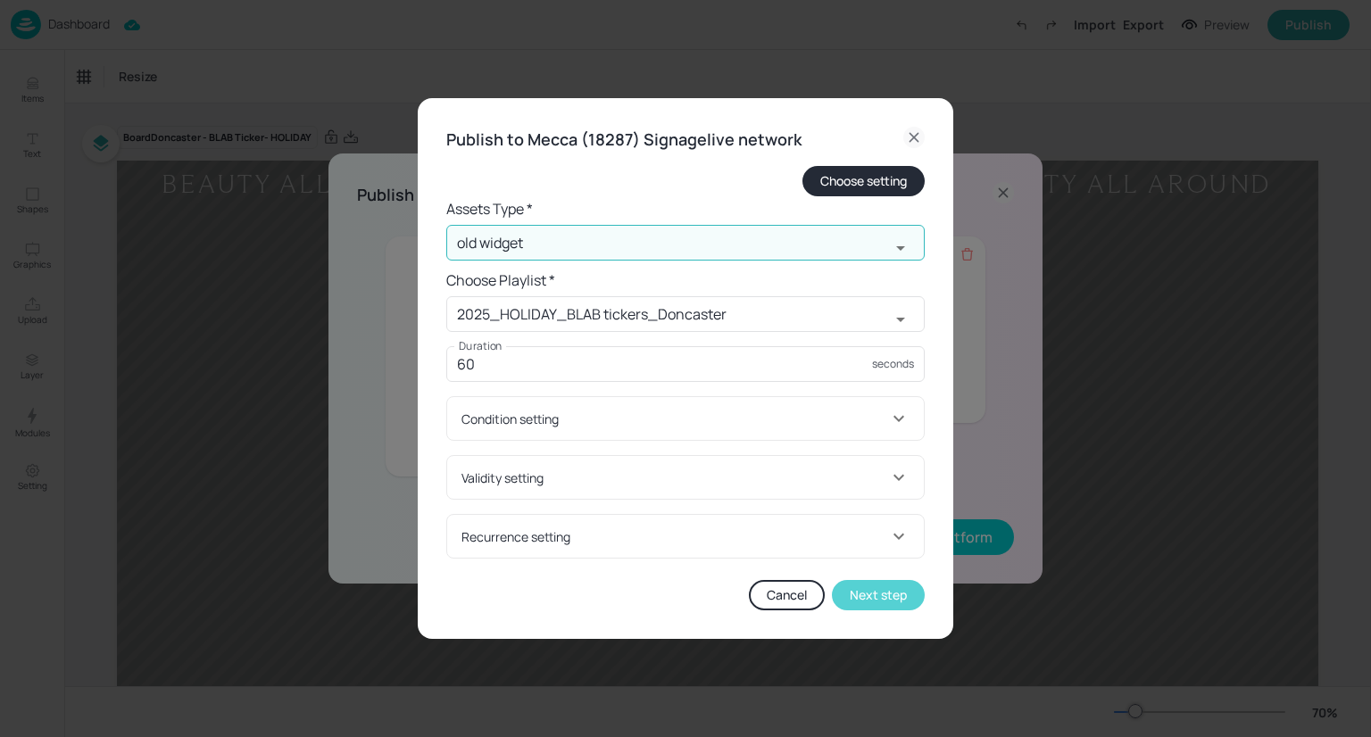
click at [864, 601] on button "Next step" at bounding box center [878, 595] width 93 height 30
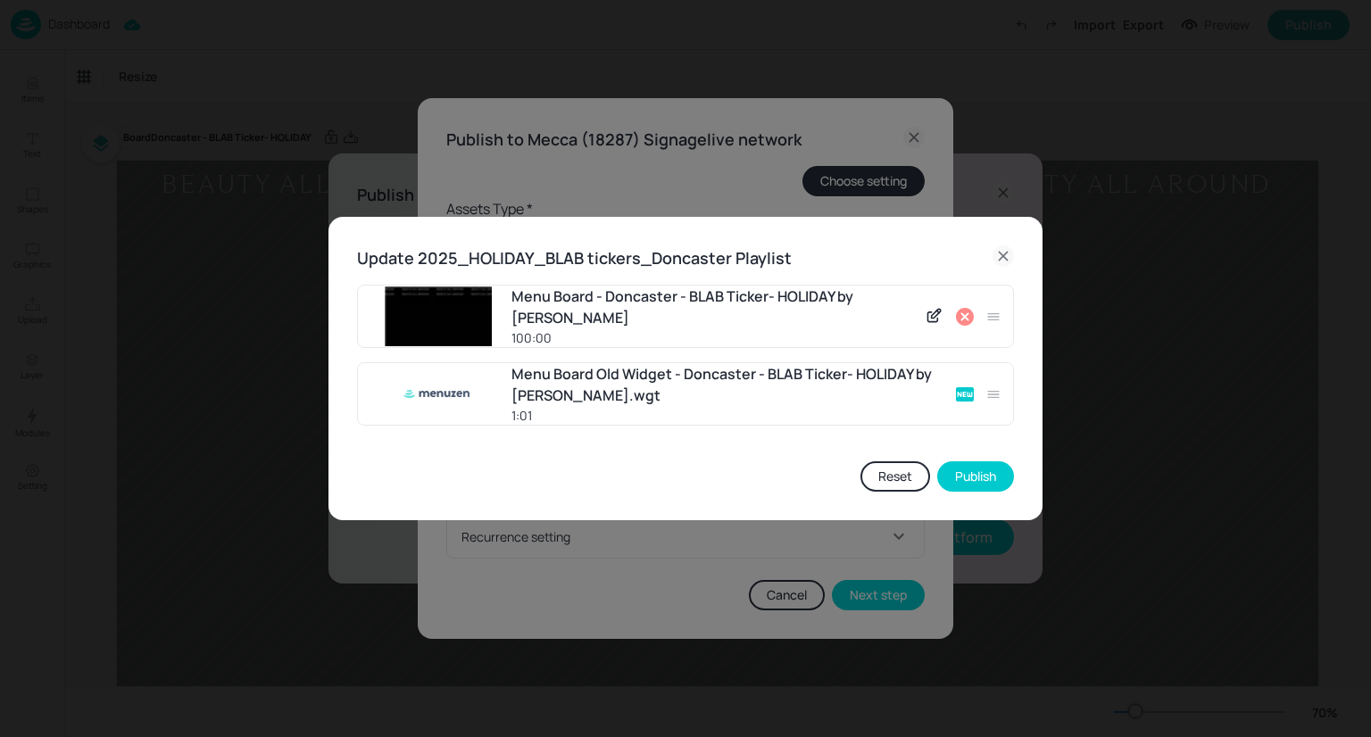
click at [1010, 250] on icon at bounding box center [1003, 255] width 21 height 21
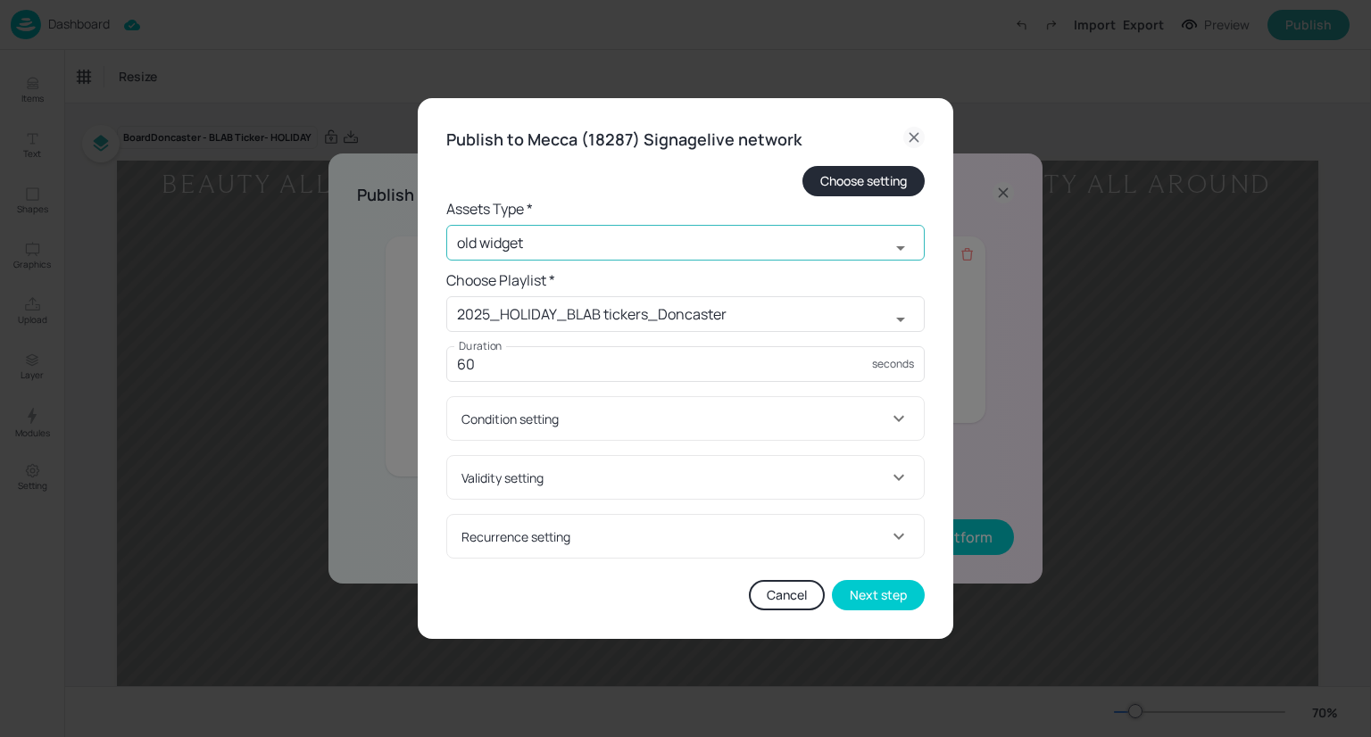
click at [896, 243] on icon "Open" at bounding box center [900, 247] width 21 height 21
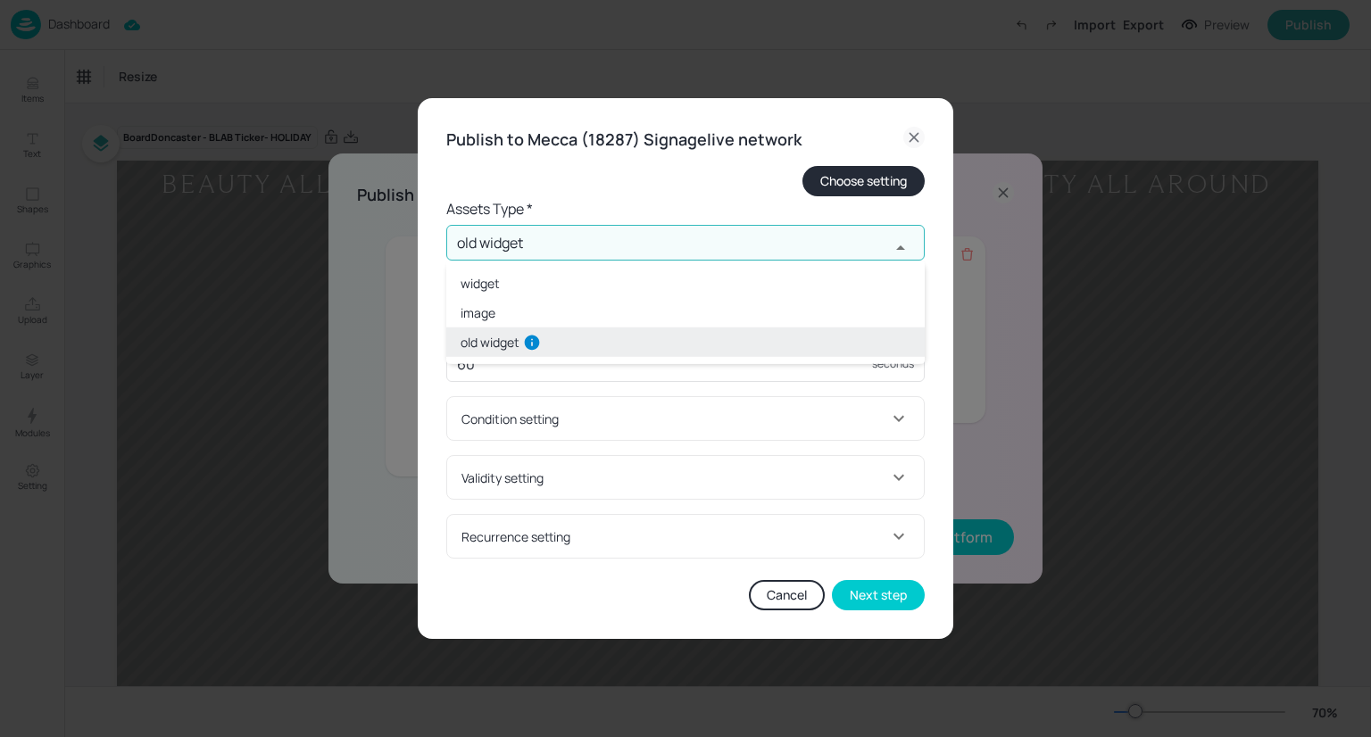
click at [758, 290] on li "widget" at bounding box center [685, 283] width 478 height 29
type input "widget"
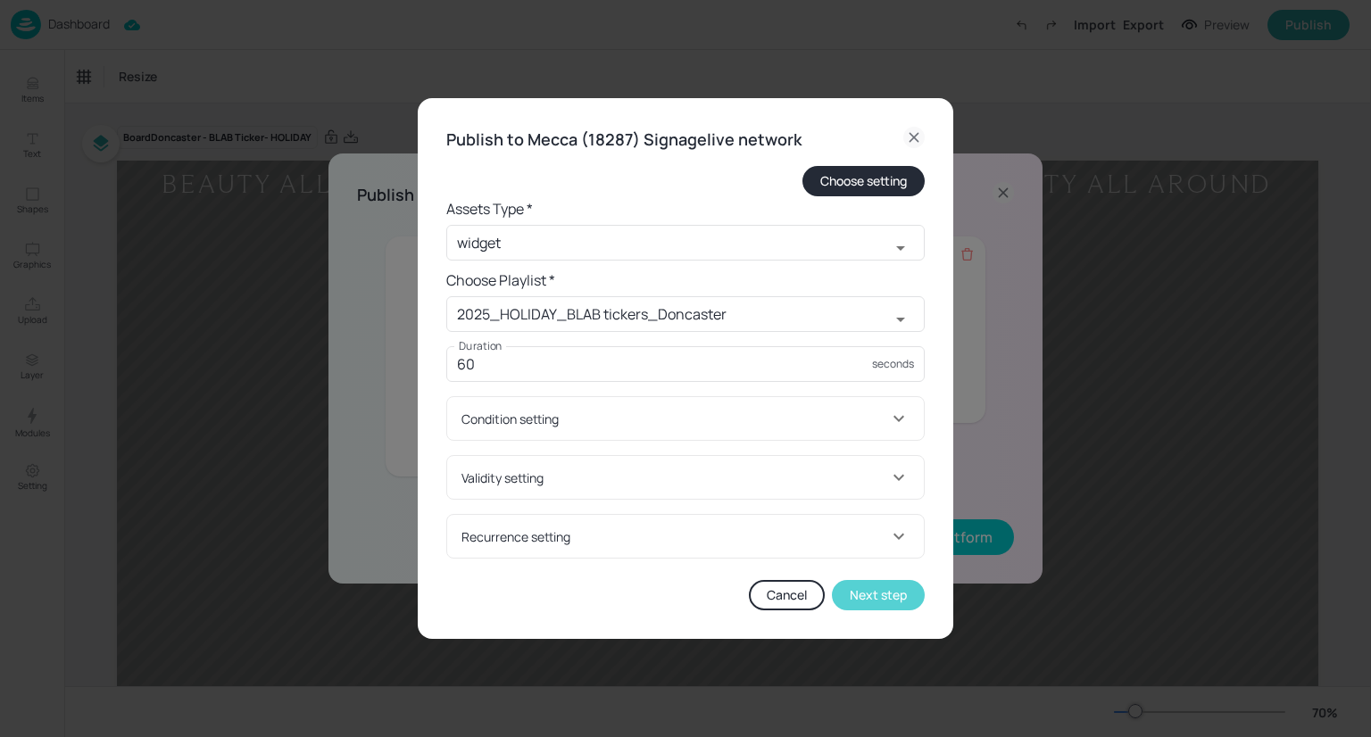
click at [887, 596] on button "Next step" at bounding box center [878, 595] width 93 height 30
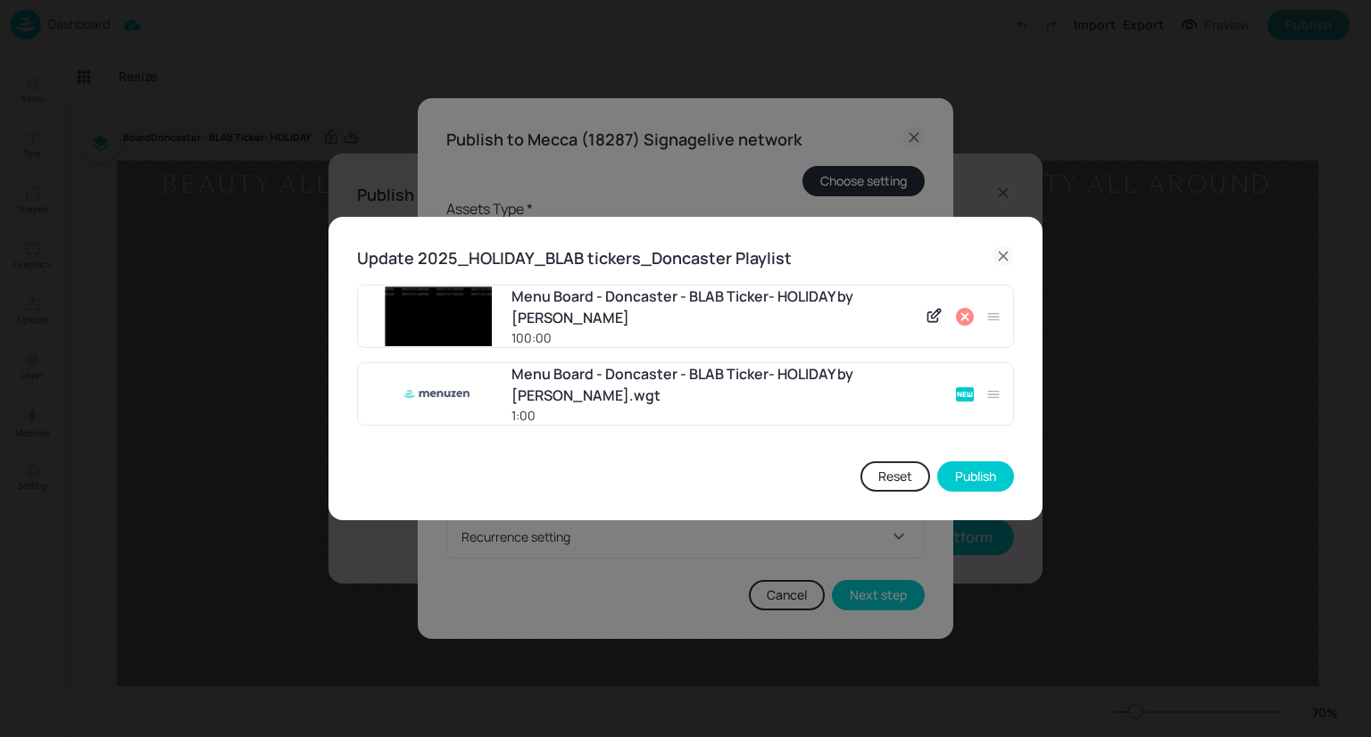
click at [964, 315] on icon at bounding box center [964, 316] width 21 height 21
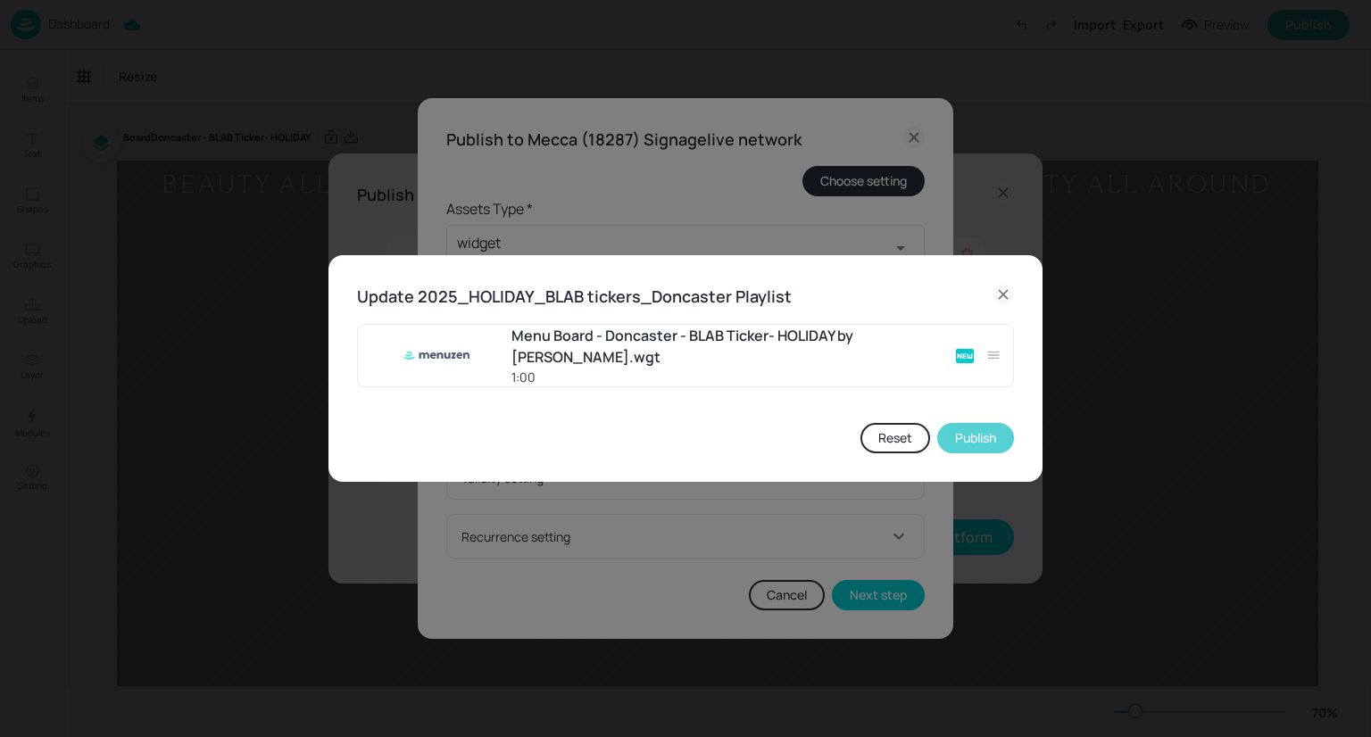
click at [972, 444] on button "Publish" at bounding box center [975, 438] width 77 height 30
